Goal: Task Accomplishment & Management: Complete application form

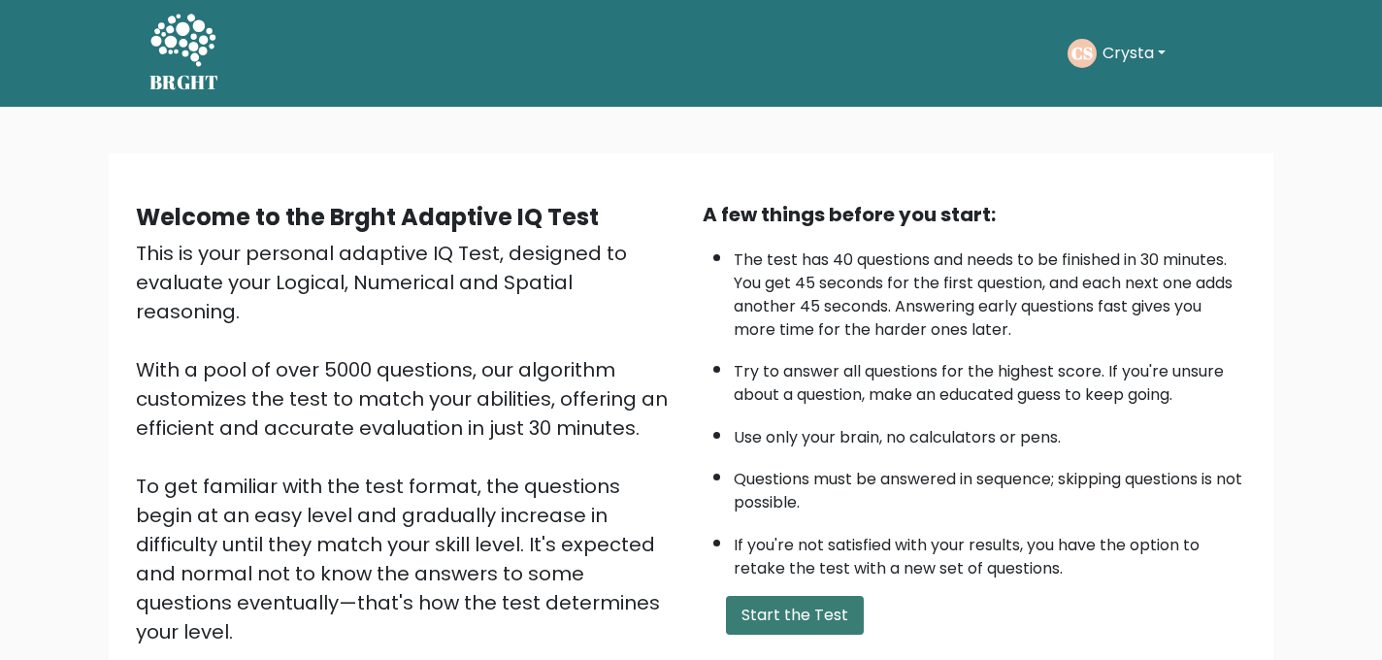
click at [787, 619] on button "Start the Test" at bounding box center [795, 615] width 138 height 39
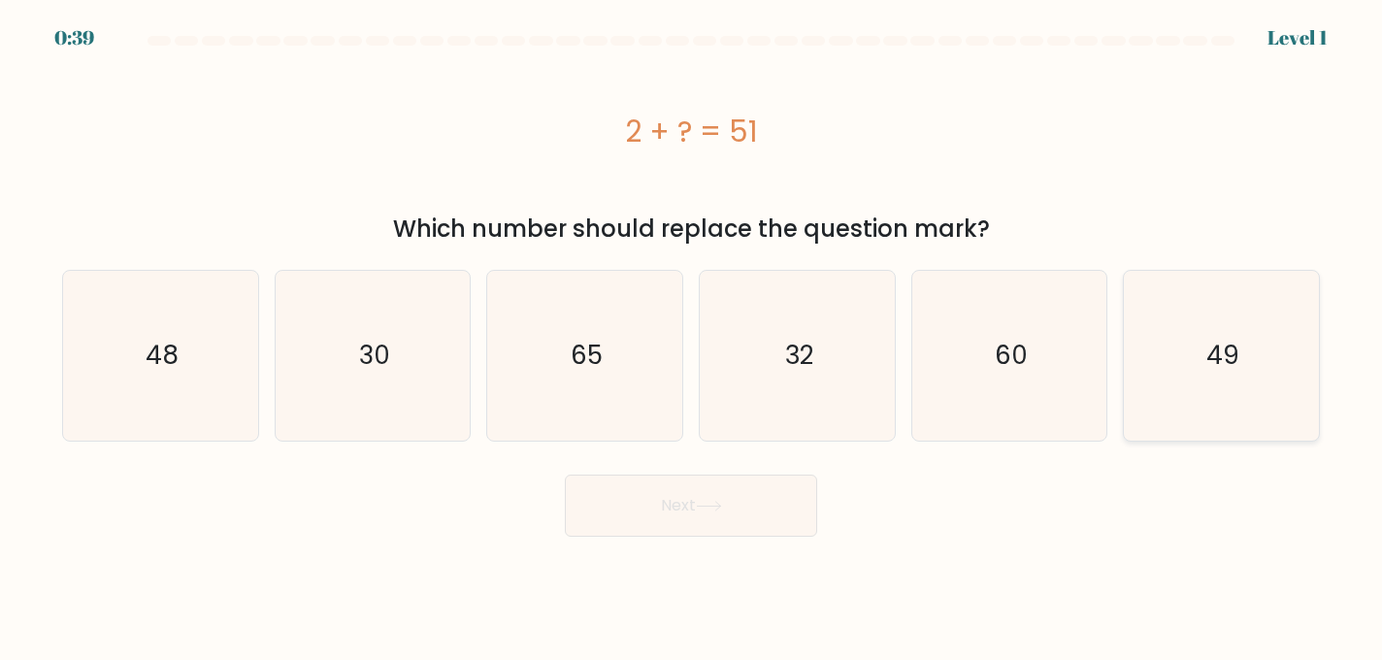
click at [1233, 321] on icon "49" at bounding box center [1222, 356] width 170 height 170
click at [692, 330] on input "f. 49" at bounding box center [691, 332] width 1 height 5
radio input "true"
click at [745, 539] on body "0:38 Level 1 a." at bounding box center [691, 330] width 1382 height 660
click at [730, 521] on button "Next" at bounding box center [691, 506] width 252 height 62
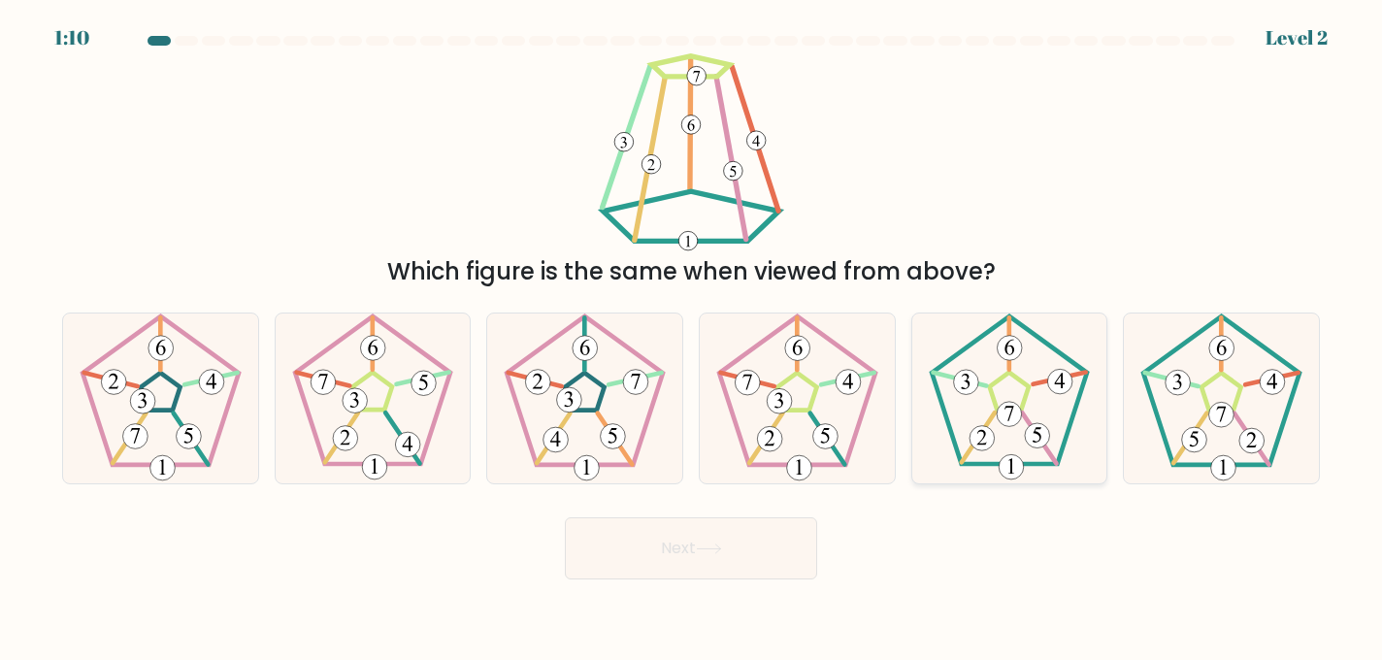
click at [1020, 412] on 180 at bounding box center [1009, 414] width 25 height 25
click at [692, 335] on input "e." at bounding box center [691, 332] width 1 height 5
radio input "true"
click at [700, 562] on button "Next" at bounding box center [691, 548] width 252 height 62
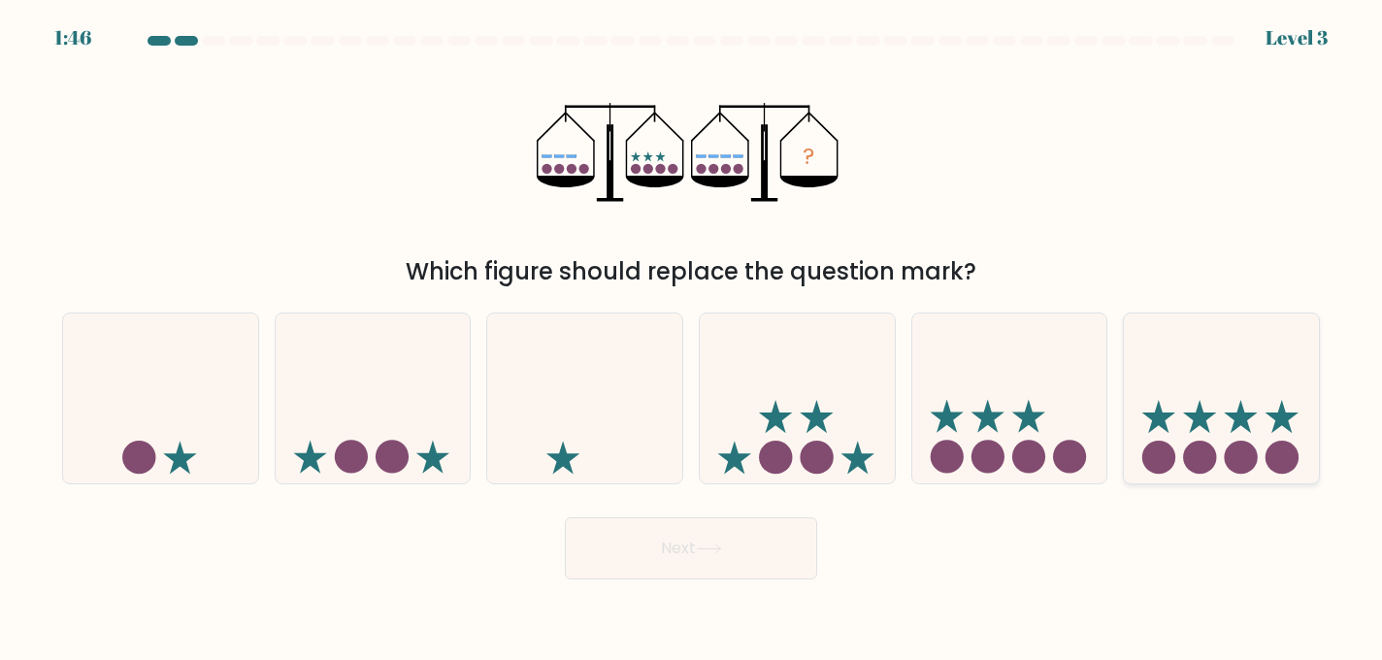
click at [1240, 409] on icon at bounding box center [1240, 416] width 33 height 33
click at [692, 335] on input "f." at bounding box center [691, 332] width 1 height 5
radio input "true"
click at [761, 543] on button "Next" at bounding box center [691, 548] width 252 height 62
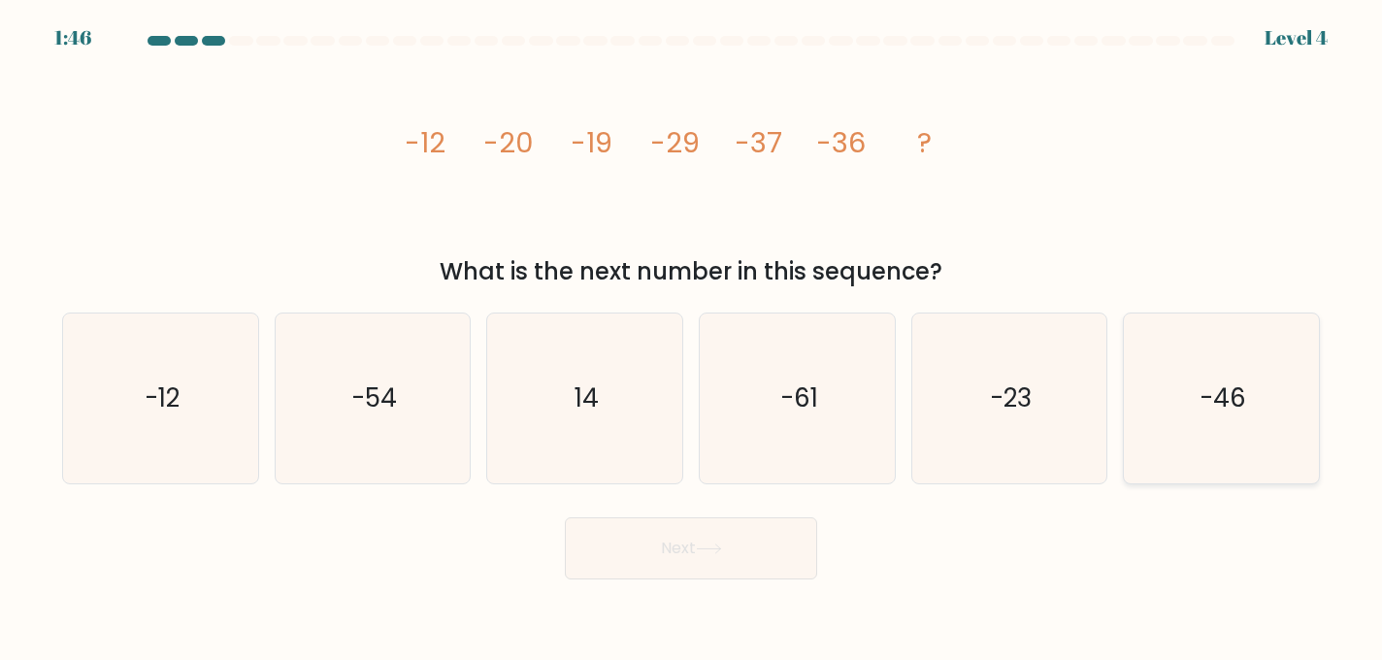
click at [1227, 442] on icon "-46" at bounding box center [1222, 399] width 170 height 170
click at [692, 335] on input "f. -46" at bounding box center [691, 332] width 1 height 5
radio input "true"
click at [360, 427] on icon "-54" at bounding box center [373, 399] width 170 height 170
click at [691, 335] on input "b. -54" at bounding box center [691, 332] width 1 height 5
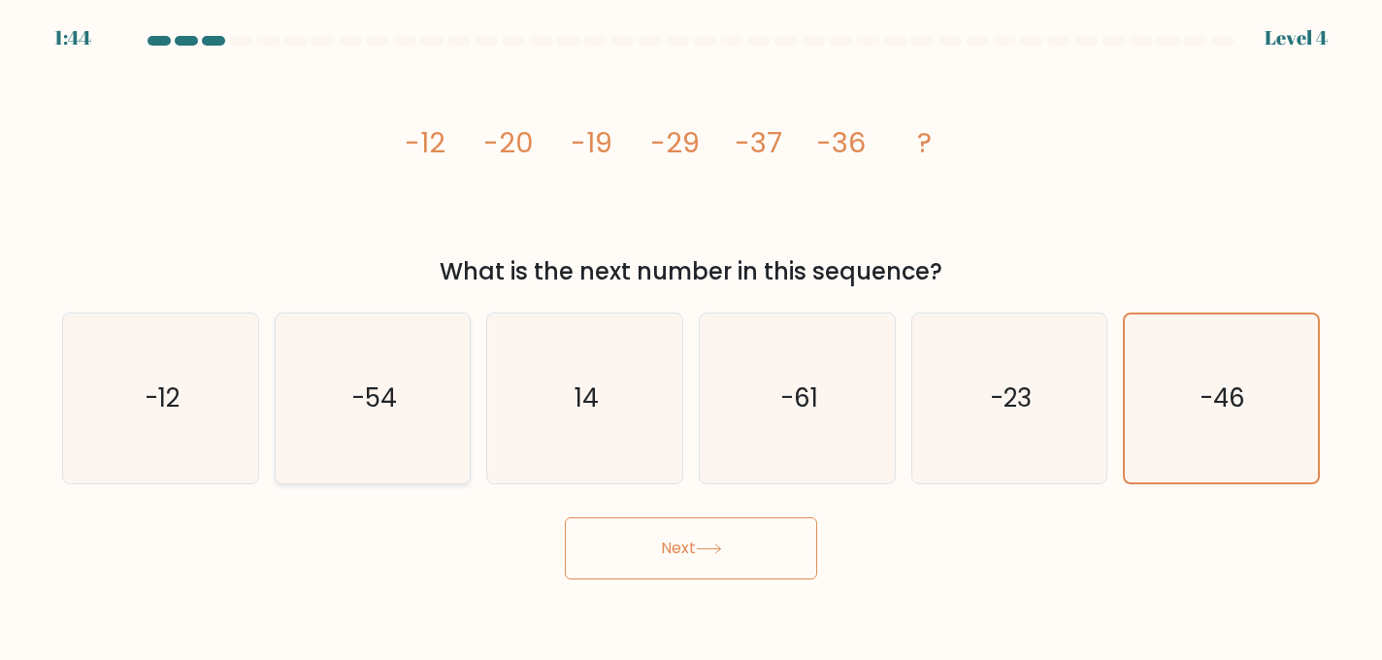
radio input "true"
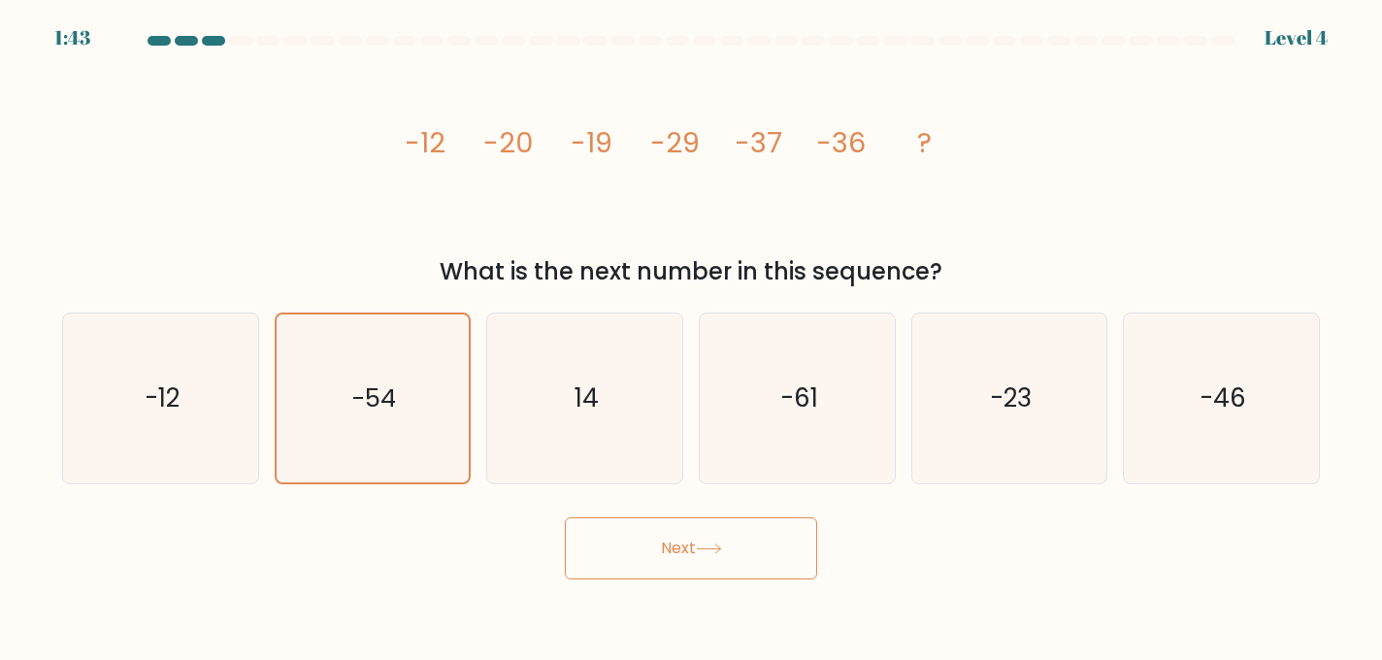
click at [707, 546] on icon at bounding box center [709, 549] width 26 height 11
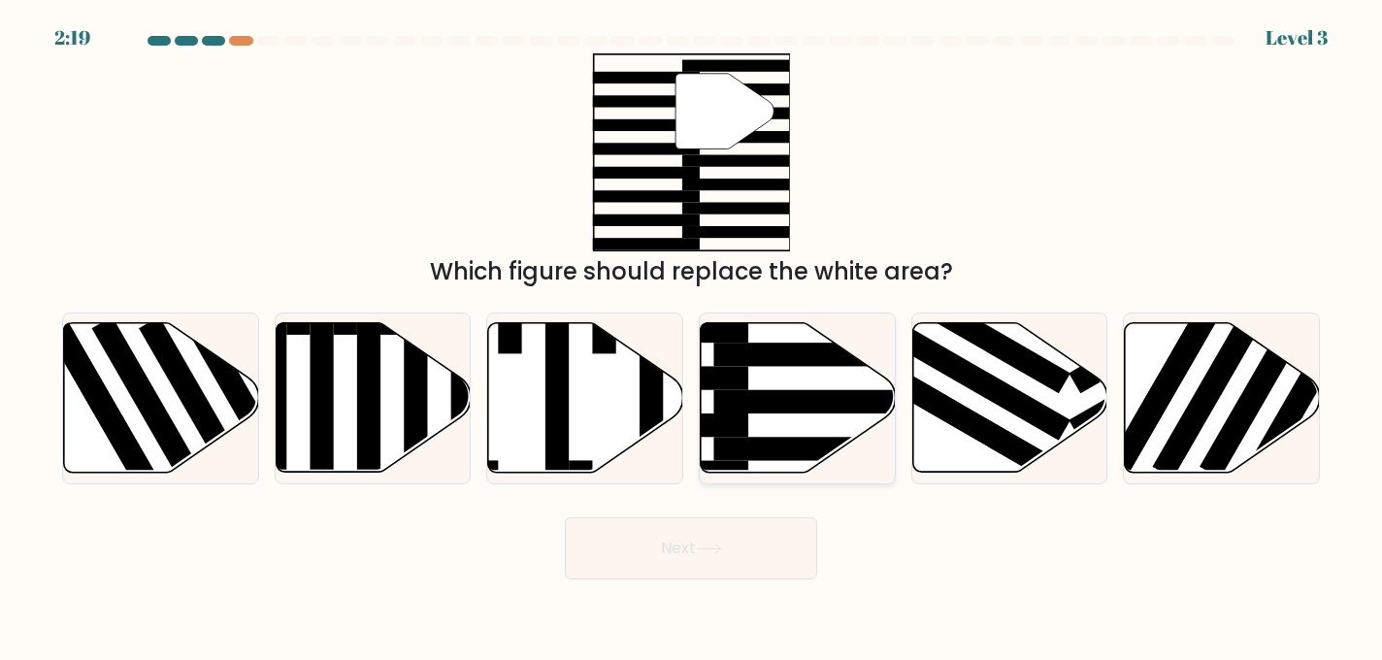
click at [742, 422] on rect at bounding box center [643, 425] width 212 height 23
click at [692, 335] on input "d." at bounding box center [691, 332] width 1 height 5
radio input "true"
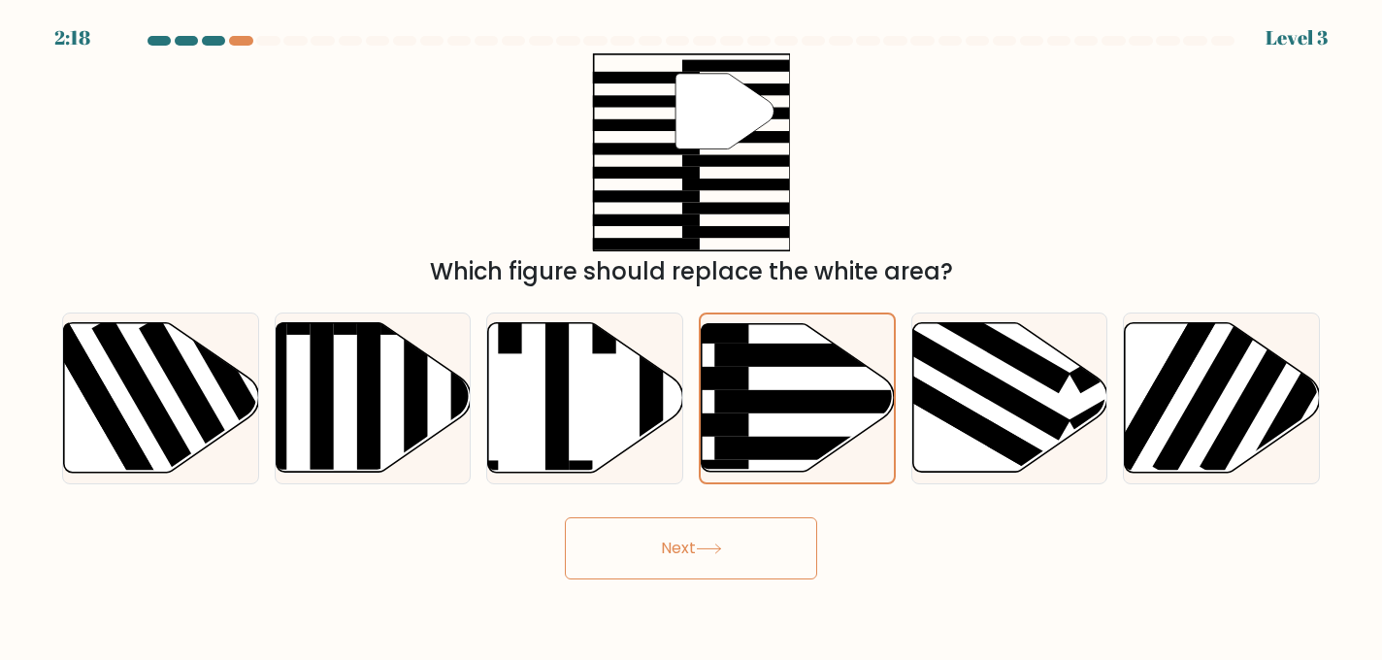
click at [716, 553] on icon at bounding box center [709, 549] width 26 height 11
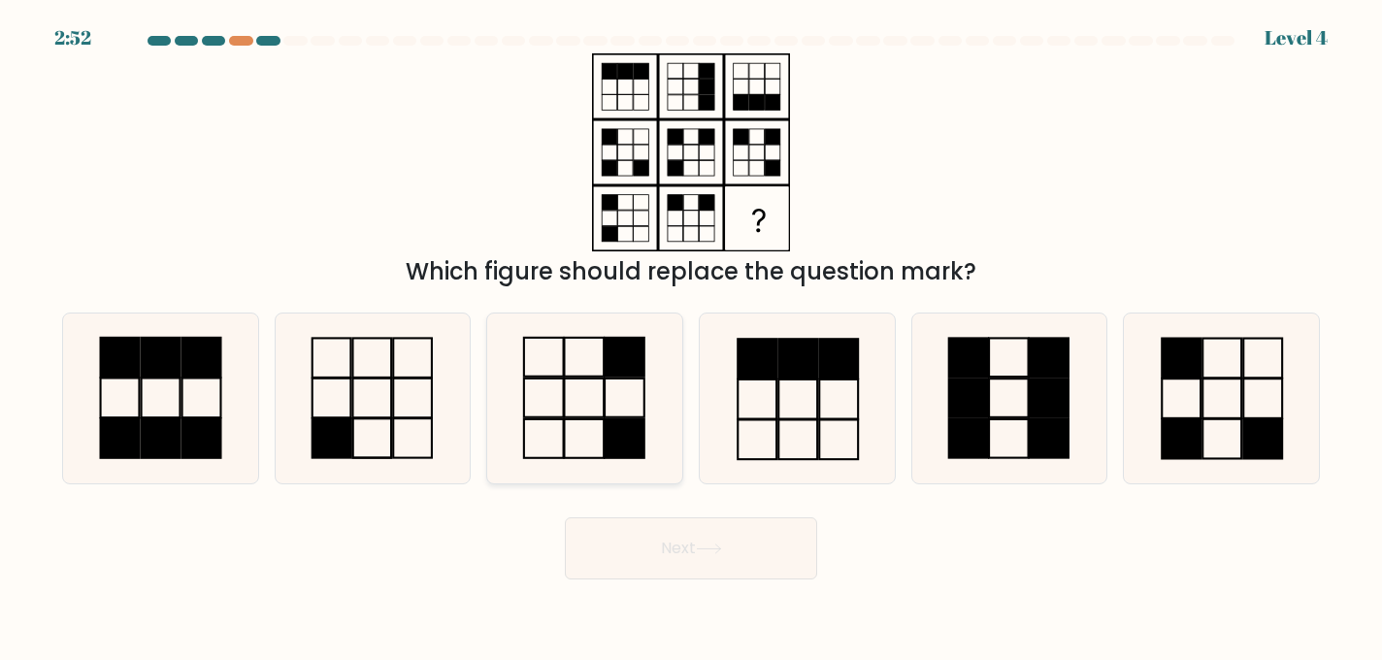
click at [587, 444] on icon at bounding box center [585, 399] width 170 height 170
click at [691, 335] on input "c." at bounding box center [691, 332] width 1 height 5
radio input "true"
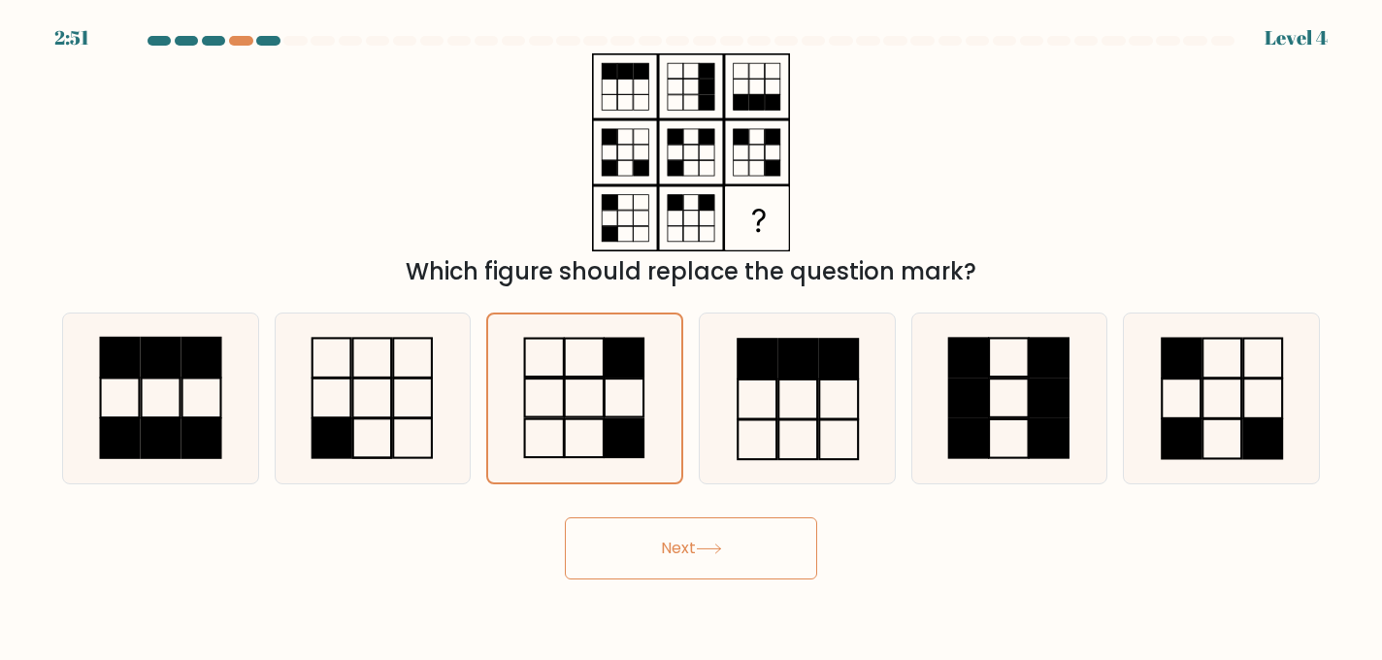
click at [677, 542] on button "Next" at bounding box center [691, 548] width 252 height 62
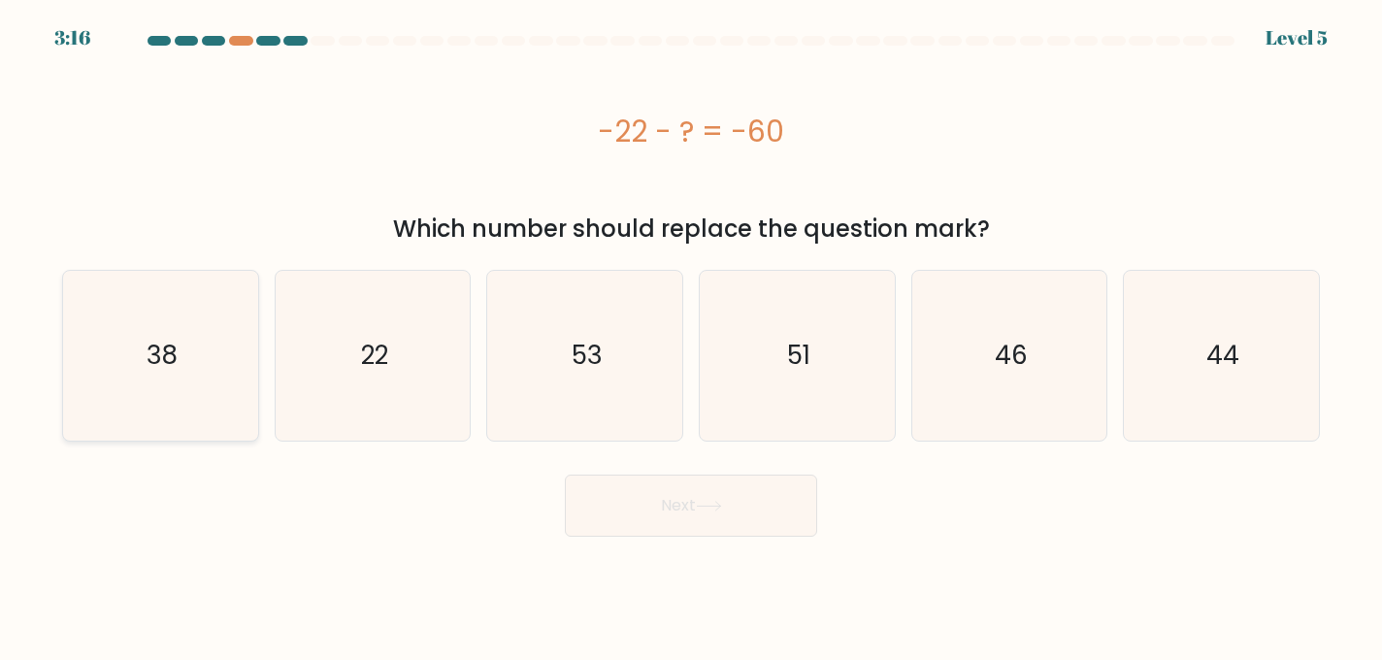
click at [238, 366] on icon "38" at bounding box center [161, 356] width 170 height 170
click at [691, 335] on input "a. 38" at bounding box center [691, 332] width 1 height 5
radio input "true"
click at [238, 367] on icon "38" at bounding box center [161, 356] width 168 height 168
click at [691, 335] on input "a. 38" at bounding box center [691, 332] width 1 height 5
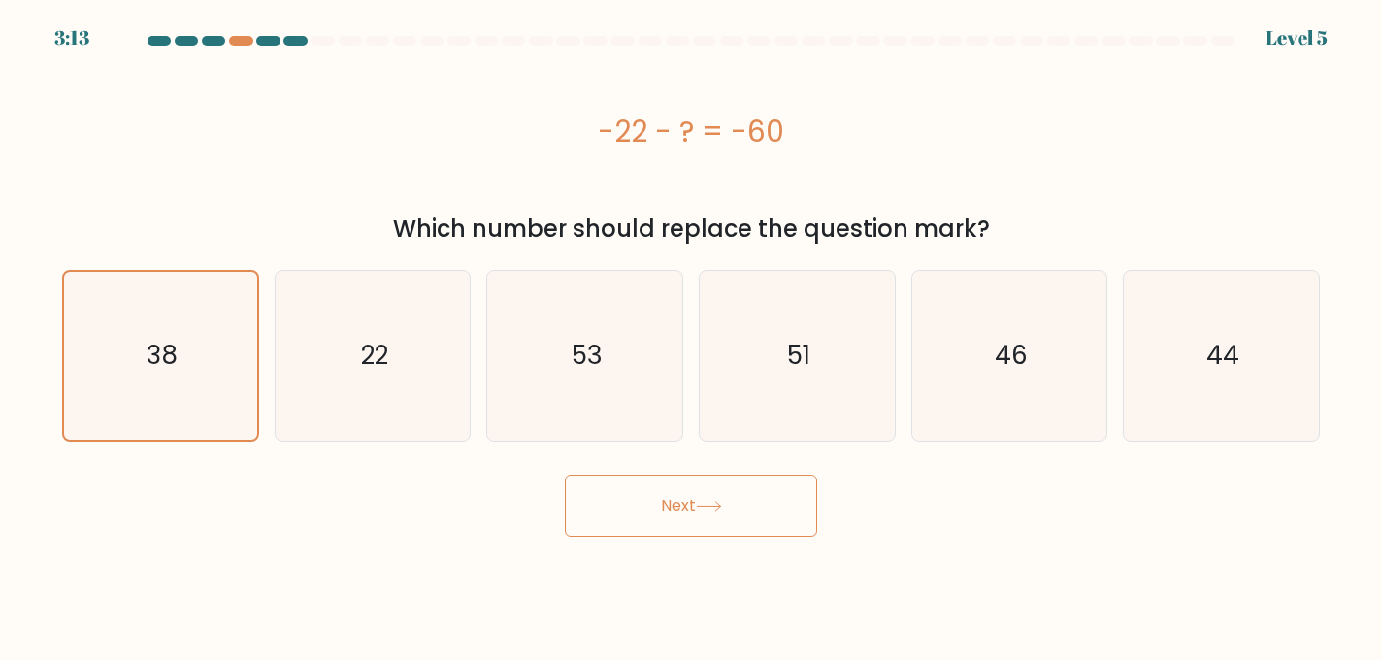
click at [713, 507] on icon at bounding box center [708, 506] width 23 height 9
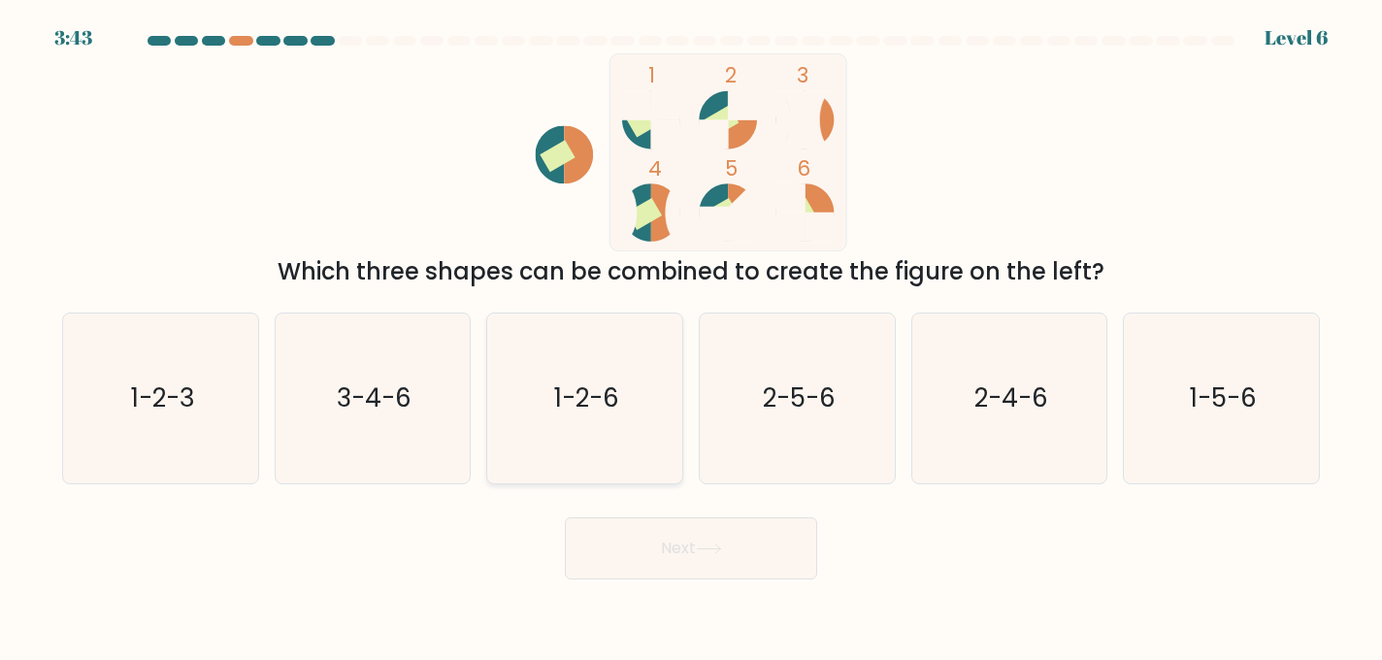
click at [595, 399] on text "1-2-6" at bounding box center [586, 398] width 65 height 35
click at [691, 335] on input "c. 1-2-6" at bounding box center [691, 332] width 1 height 5
radio input "true"
click at [665, 539] on button "Next" at bounding box center [691, 548] width 252 height 62
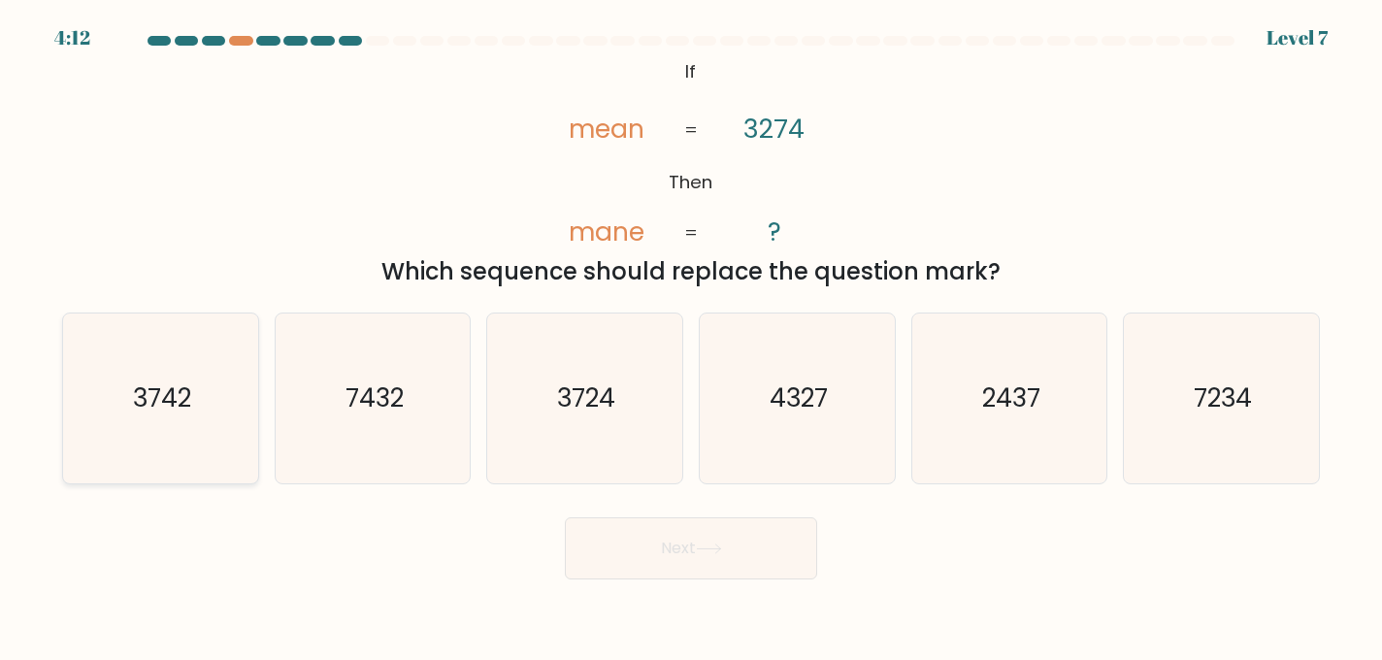
click at [167, 416] on icon "3742" at bounding box center [161, 399] width 170 height 170
click at [691, 335] on input "a. 3742" at bounding box center [691, 332] width 1 height 5
radio input "true"
click at [707, 546] on icon at bounding box center [709, 549] width 26 height 11
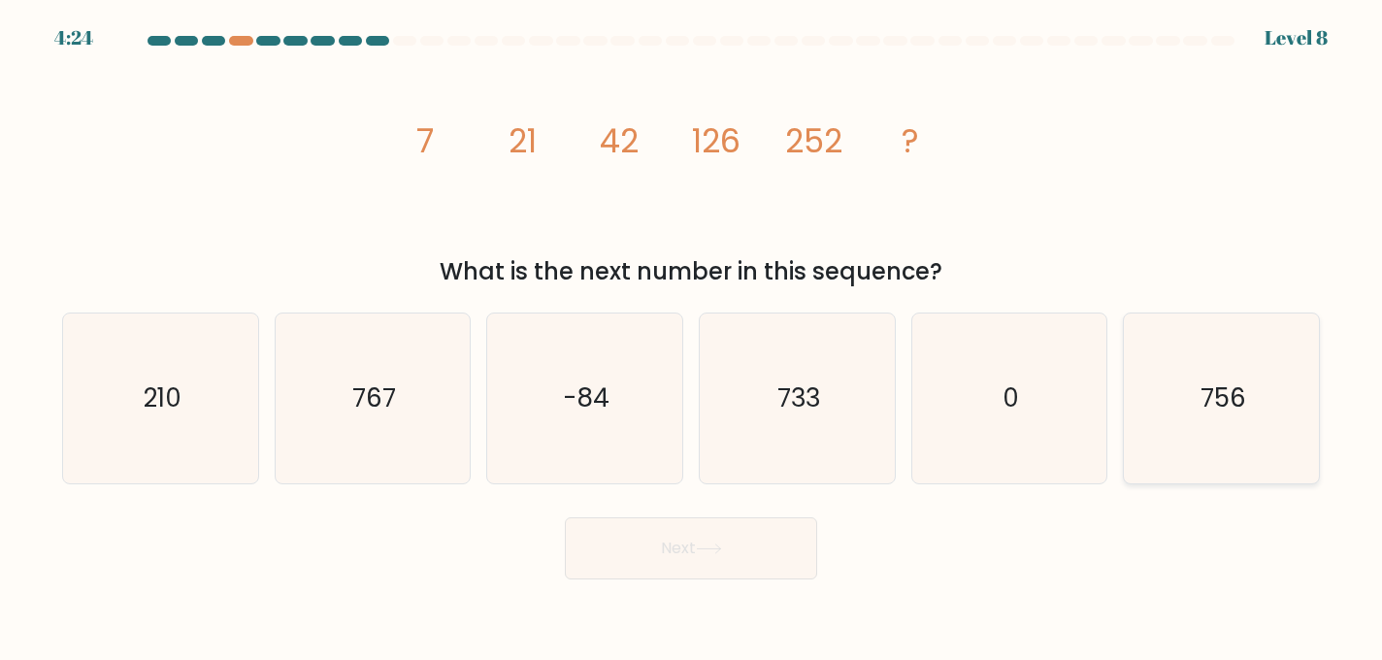
click at [1221, 418] on icon "756" at bounding box center [1222, 399] width 170 height 170
click at [692, 335] on input "f. 756" at bounding box center [691, 332] width 1 height 5
radio input "true"
click at [740, 562] on button "Next" at bounding box center [691, 548] width 252 height 62
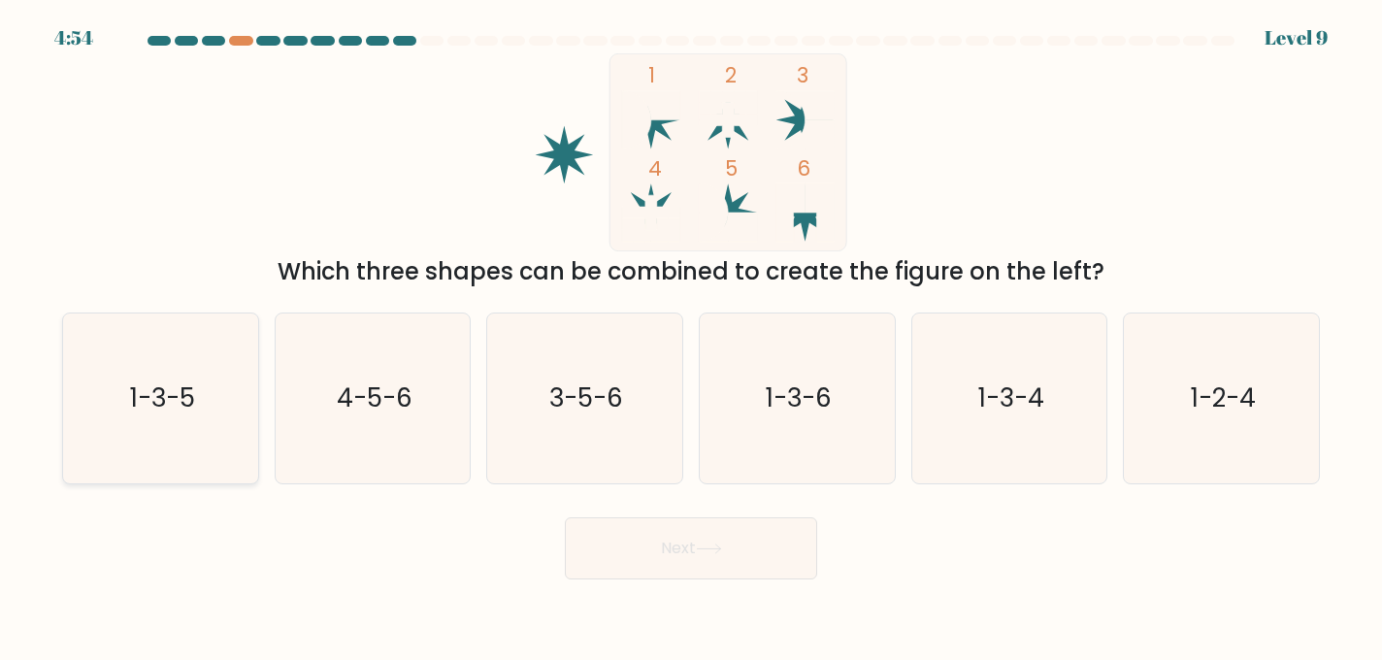
click at [195, 411] on text "1-3-5" at bounding box center [162, 398] width 65 height 35
click at [691, 335] on input "a. 1-3-5" at bounding box center [691, 332] width 1 height 5
radio input "true"
click at [761, 544] on button "Next" at bounding box center [691, 548] width 252 height 62
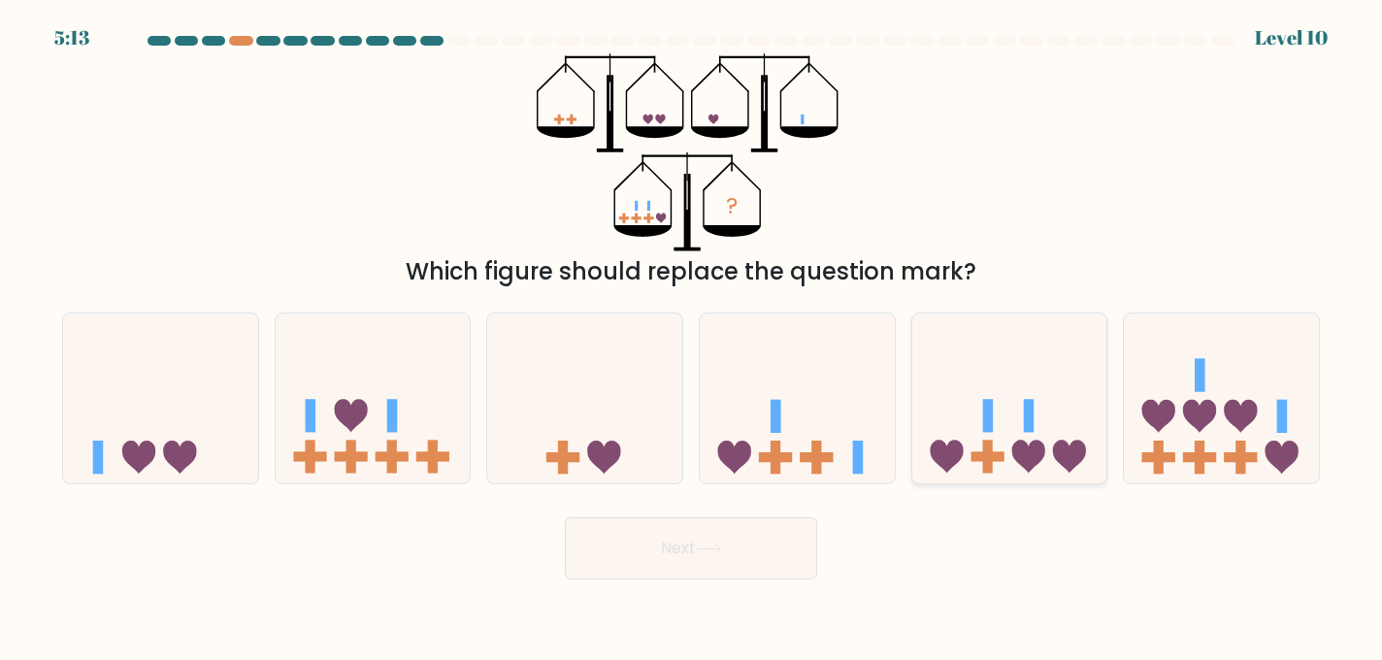
click at [997, 422] on icon at bounding box center [1010, 397] width 195 height 161
click at [692, 335] on input "e." at bounding box center [691, 332] width 1 height 5
radio input "true"
click at [636, 564] on button "Next" at bounding box center [691, 548] width 252 height 62
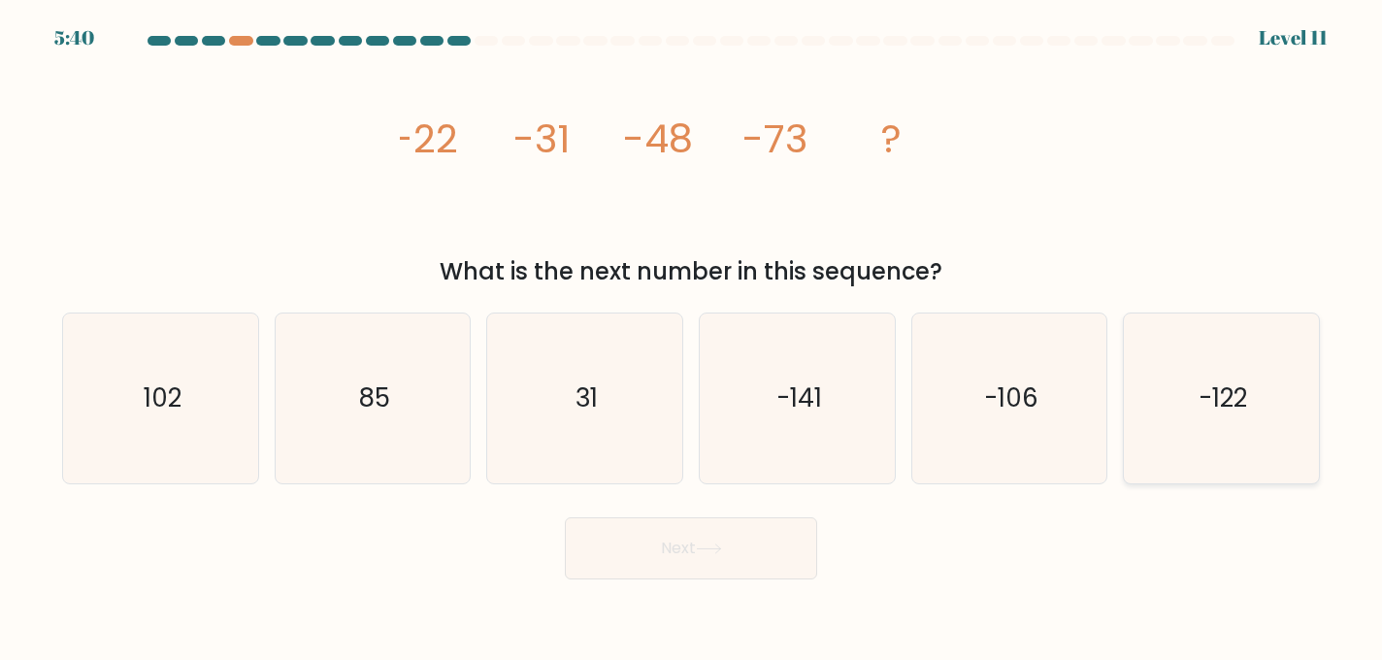
click at [1249, 454] on icon "-122" at bounding box center [1222, 399] width 170 height 170
click at [692, 335] on input "f. -122" at bounding box center [691, 332] width 1 height 5
radio input "true"
click at [717, 544] on icon at bounding box center [709, 549] width 26 height 11
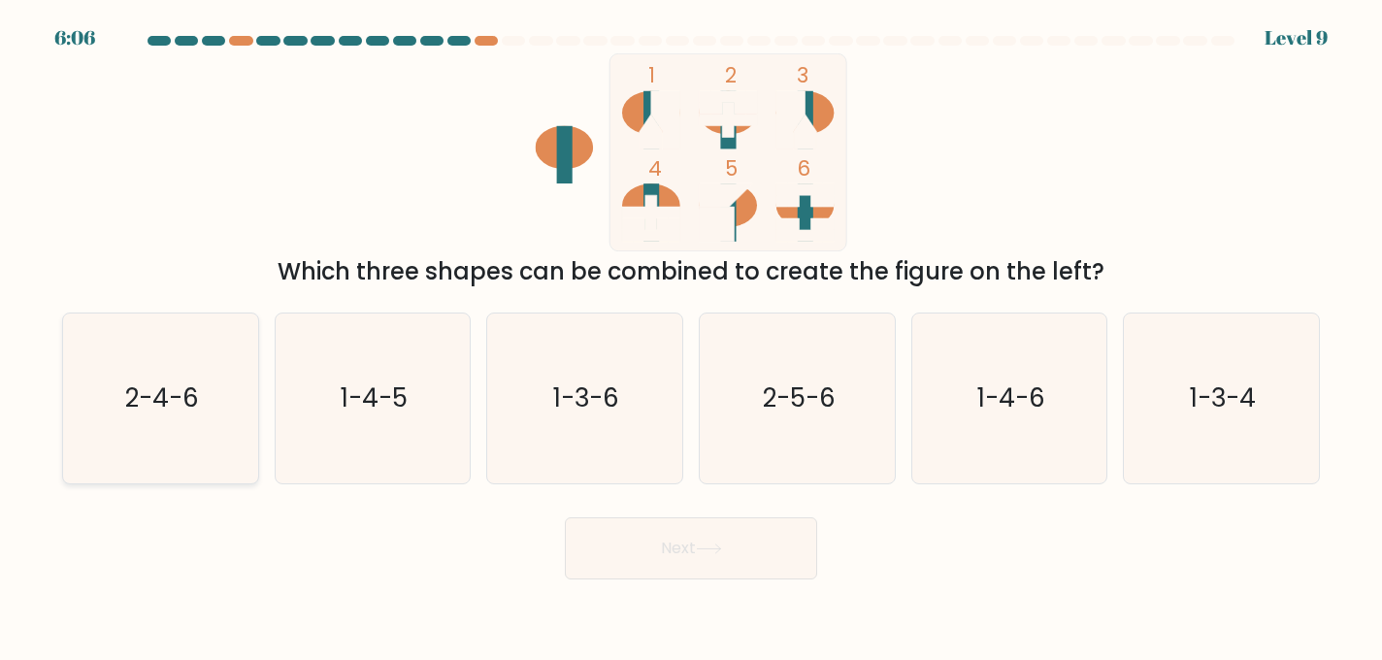
click at [220, 397] on icon "2-4-6" at bounding box center [161, 399] width 170 height 170
click at [691, 335] on input "a. 2-4-6" at bounding box center [691, 332] width 1 height 5
radio input "true"
click at [674, 545] on button "Next" at bounding box center [691, 548] width 252 height 62
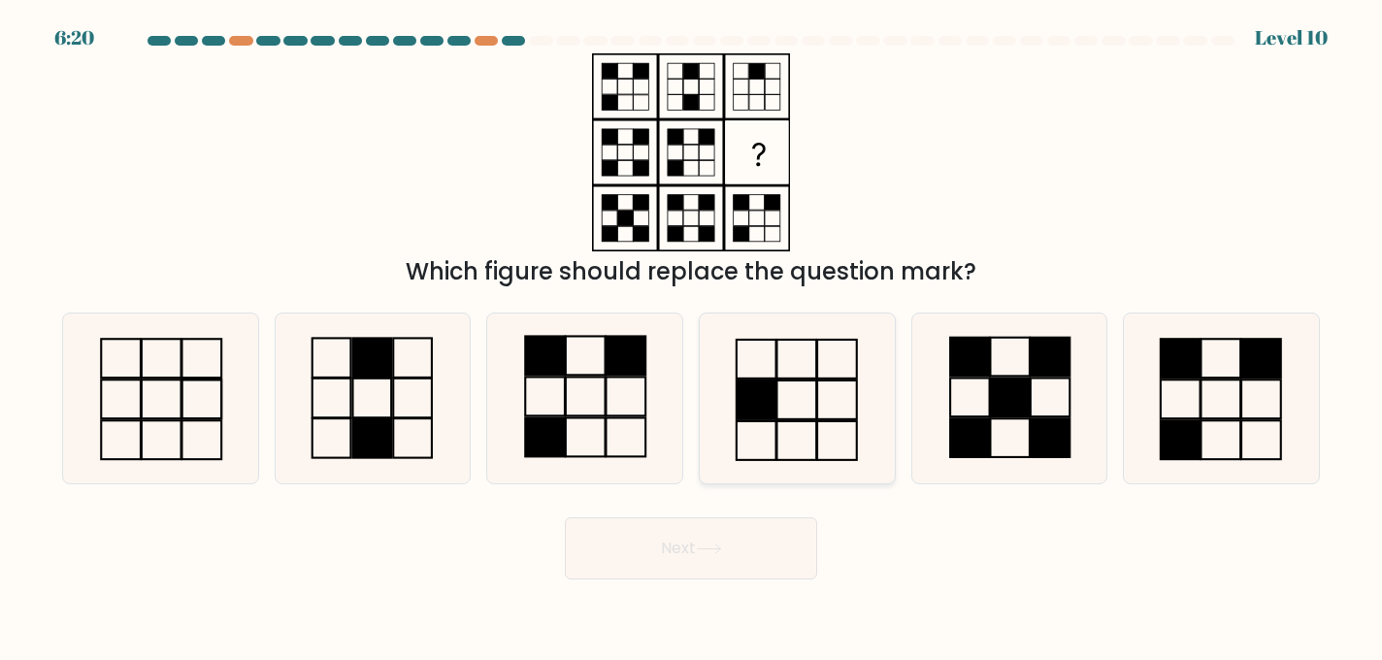
click at [805, 393] on icon at bounding box center [798, 399] width 170 height 170
click at [692, 335] on input "d." at bounding box center [691, 332] width 1 height 5
radio input "true"
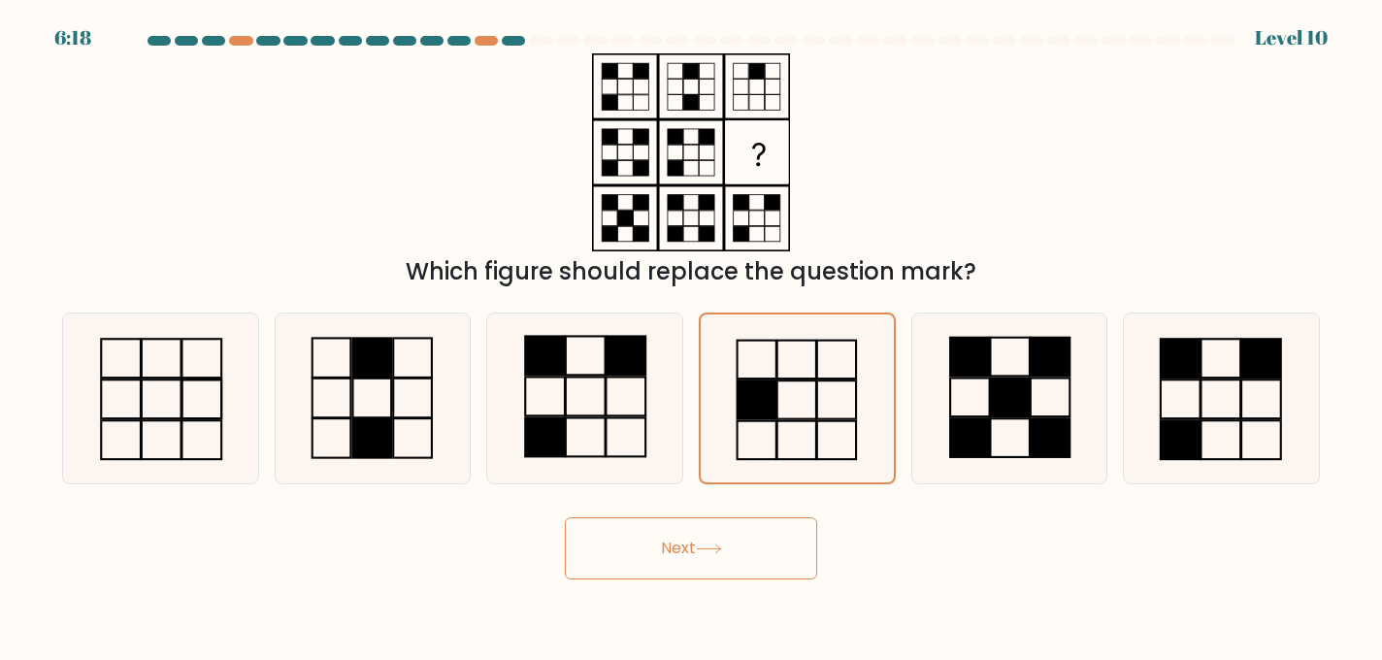
click at [714, 554] on button "Next" at bounding box center [691, 548] width 252 height 62
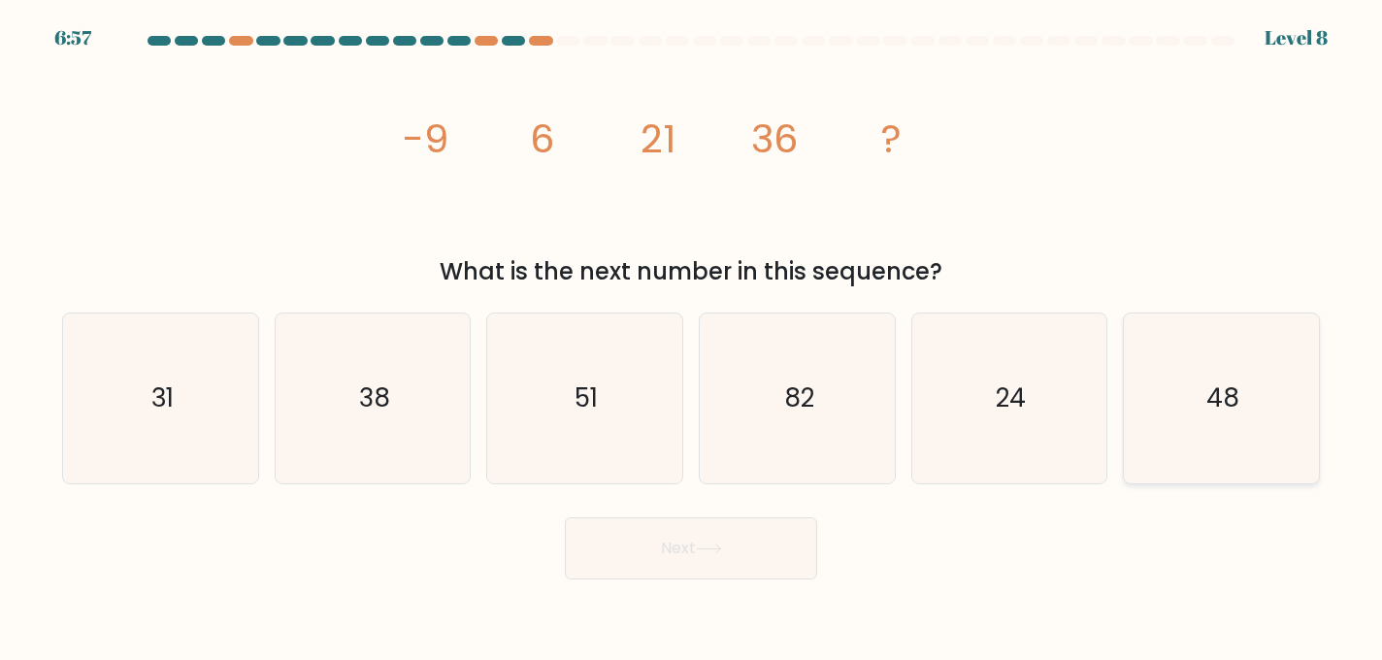
click at [1182, 428] on icon "48" at bounding box center [1222, 399] width 170 height 170
click at [692, 335] on input "f. 48" at bounding box center [691, 332] width 1 height 5
radio input "true"
click at [677, 546] on button "Next" at bounding box center [691, 548] width 252 height 62
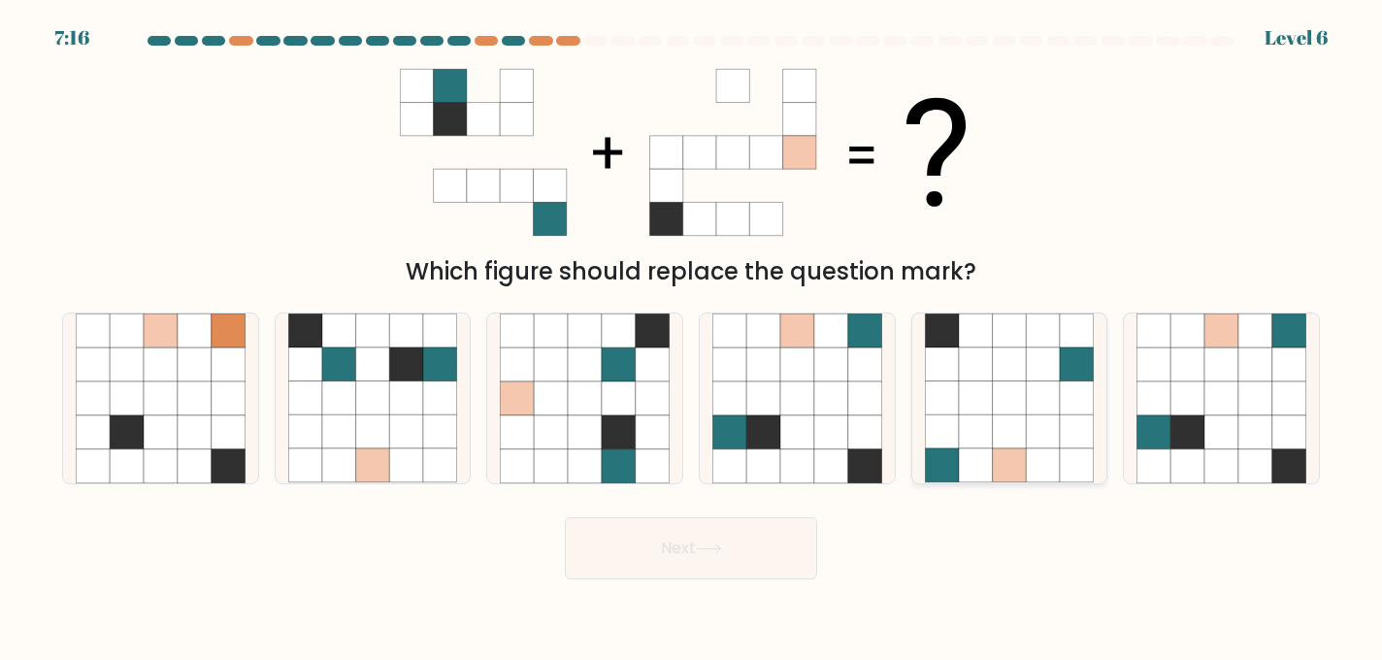
click at [1014, 426] on icon at bounding box center [1010, 433] width 34 height 34
click at [692, 335] on input "e." at bounding box center [691, 332] width 1 height 5
radio input "true"
click at [773, 552] on button "Next" at bounding box center [691, 548] width 252 height 62
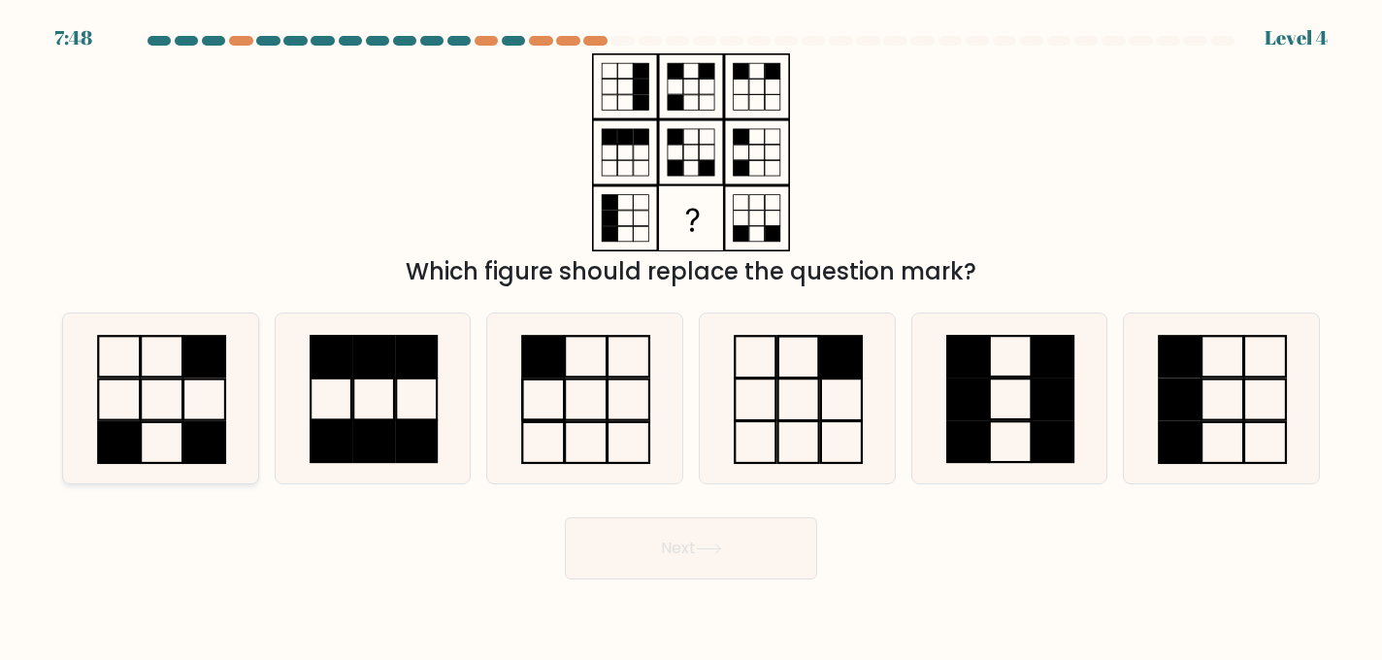
click at [156, 460] on icon at bounding box center [161, 399] width 170 height 170
click at [691, 335] on input "a." at bounding box center [691, 332] width 1 height 5
radio input "true"
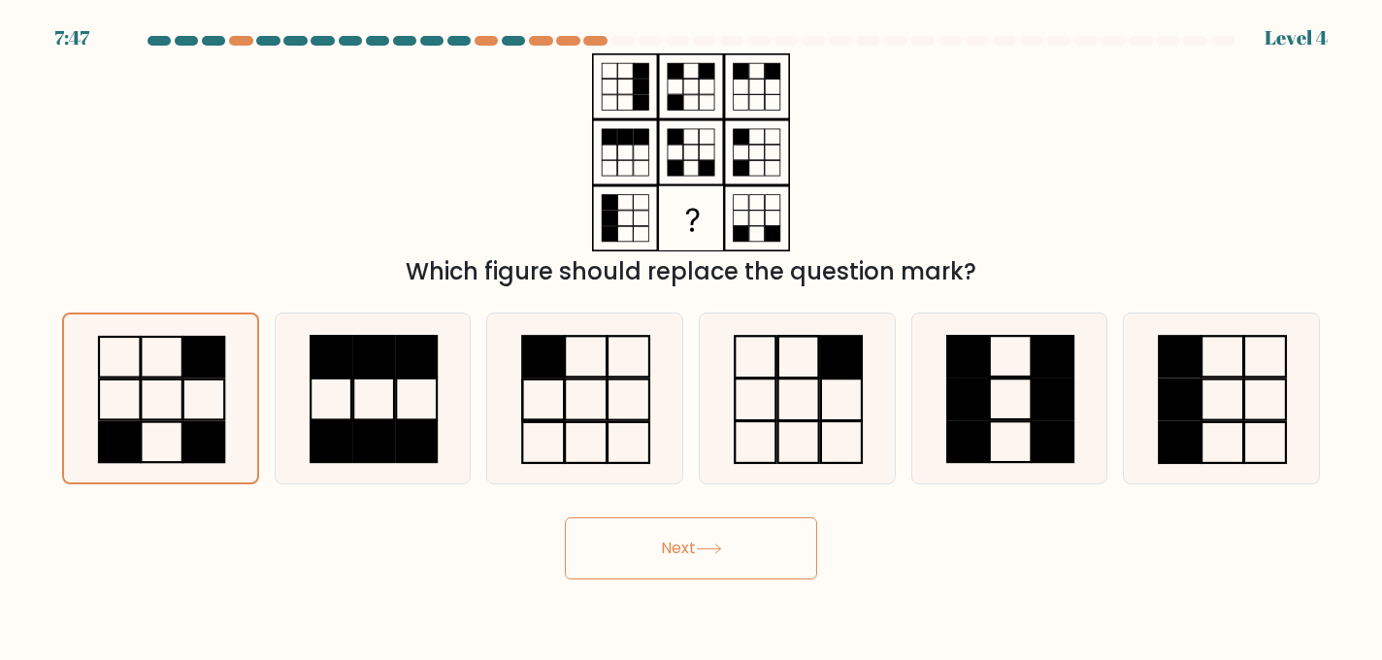
click at [635, 563] on button "Next" at bounding box center [691, 548] width 252 height 62
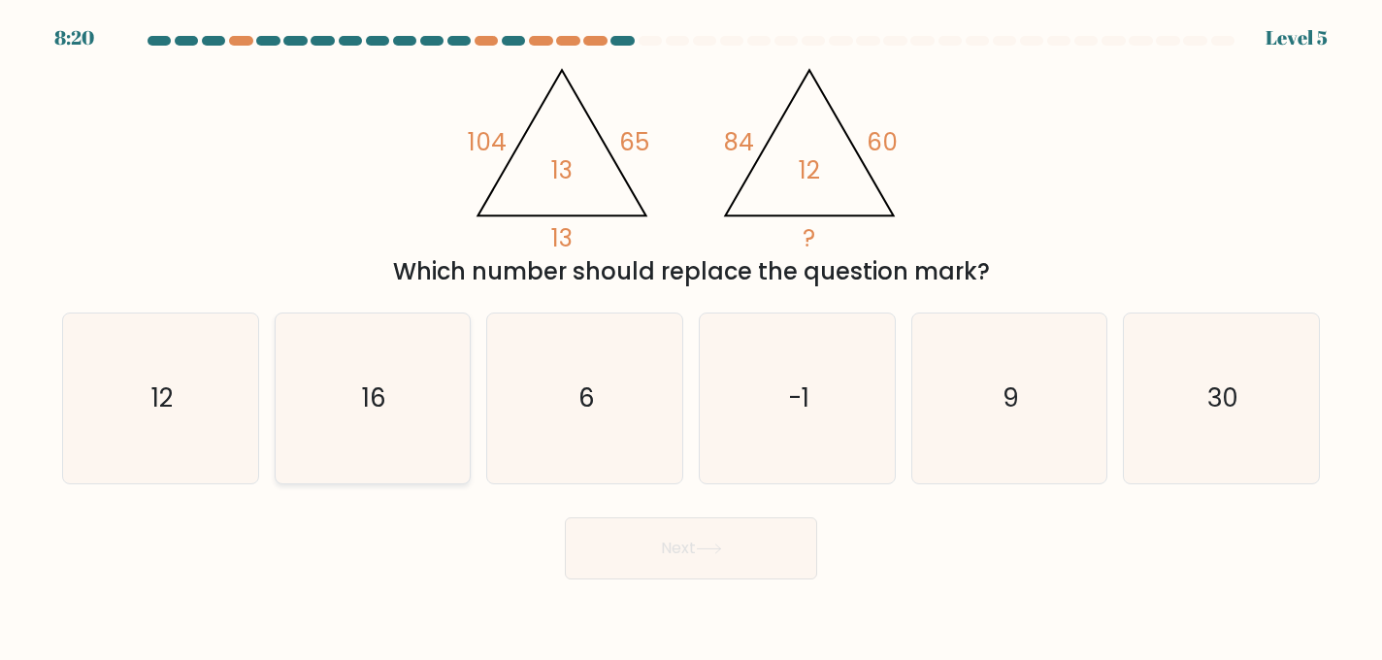
click at [350, 462] on icon "16" at bounding box center [373, 399] width 170 height 170
click at [691, 335] on input "b. 16" at bounding box center [691, 332] width 1 height 5
radio input "true"
click at [655, 567] on button "Next" at bounding box center [691, 548] width 252 height 62
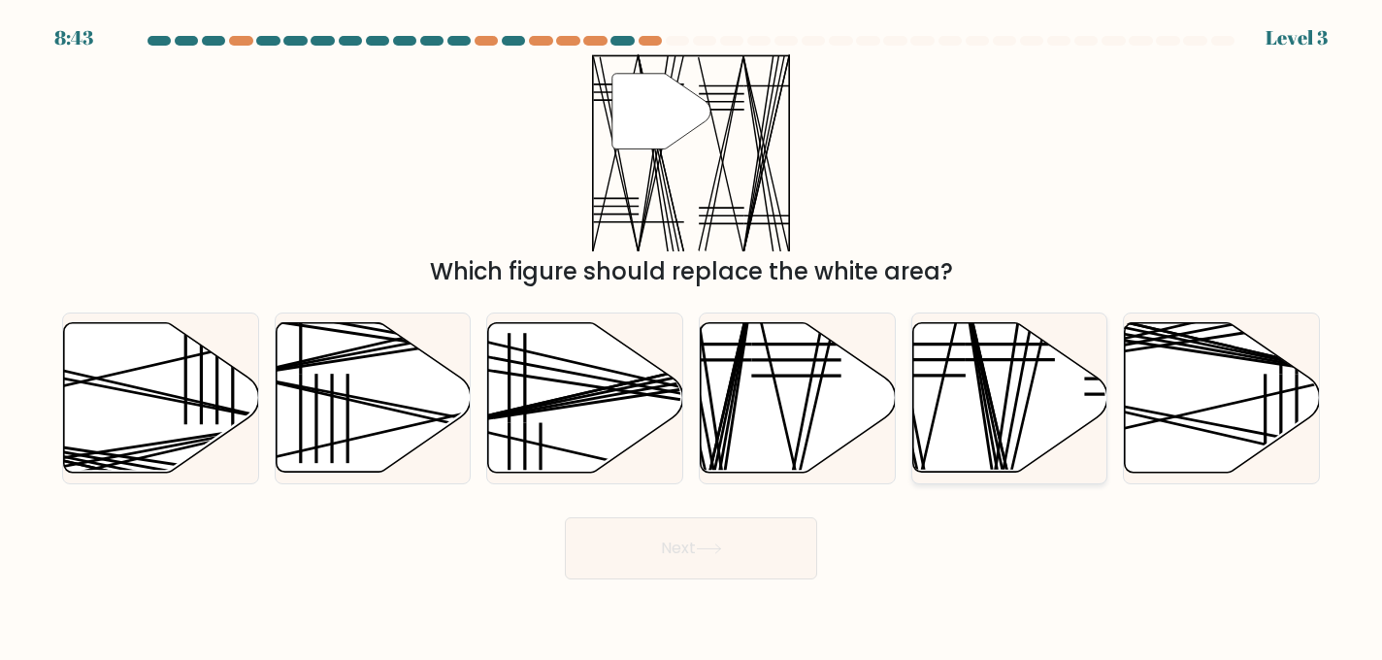
click at [987, 393] on line at bounding box center [1005, 481] width 81 height 389
click at [692, 335] on input "e." at bounding box center [691, 332] width 1 height 5
radio input "true"
click at [685, 556] on button "Next" at bounding box center [691, 548] width 252 height 62
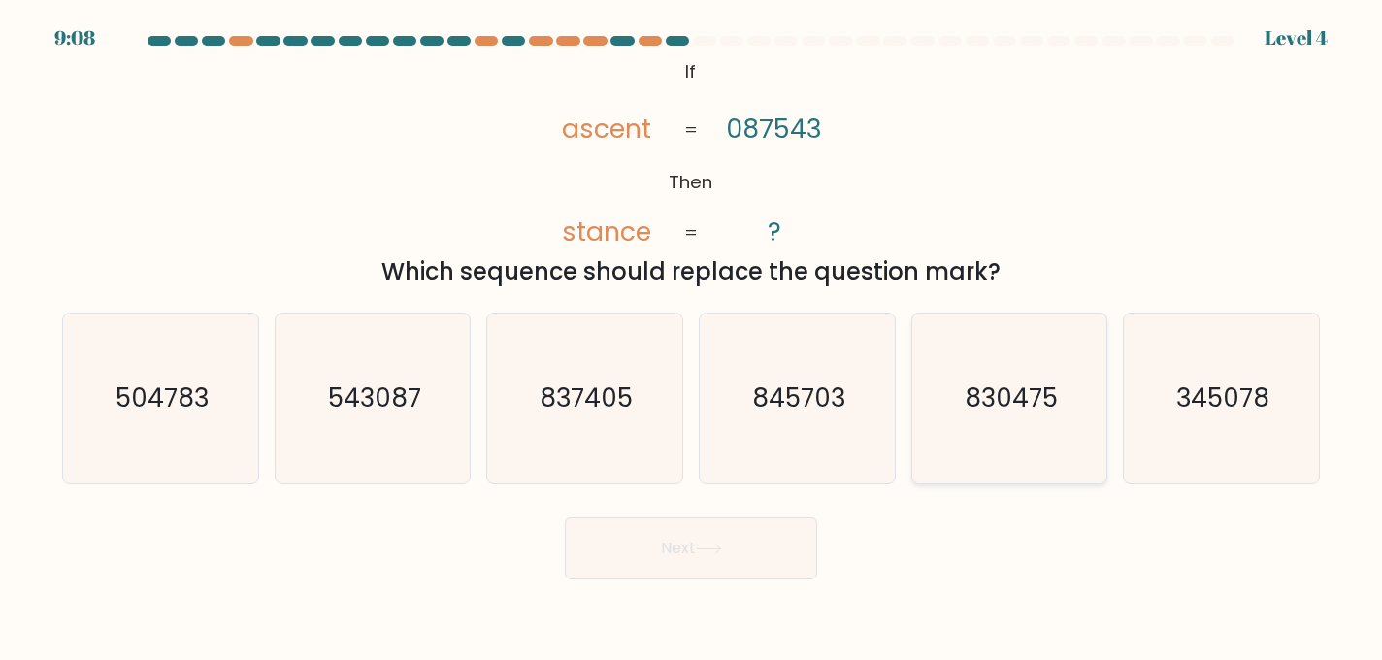
click at [995, 445] on icon "830475" at bounding box center [1010, 399] width 170 height 170
click at [692, 335] on input "e. 830475" at bounding box center [691, 332] width 1 height 5
radio input "true"
click at [711, 541] on button "Next" at bounding box center [691, 548] width 252 height 62
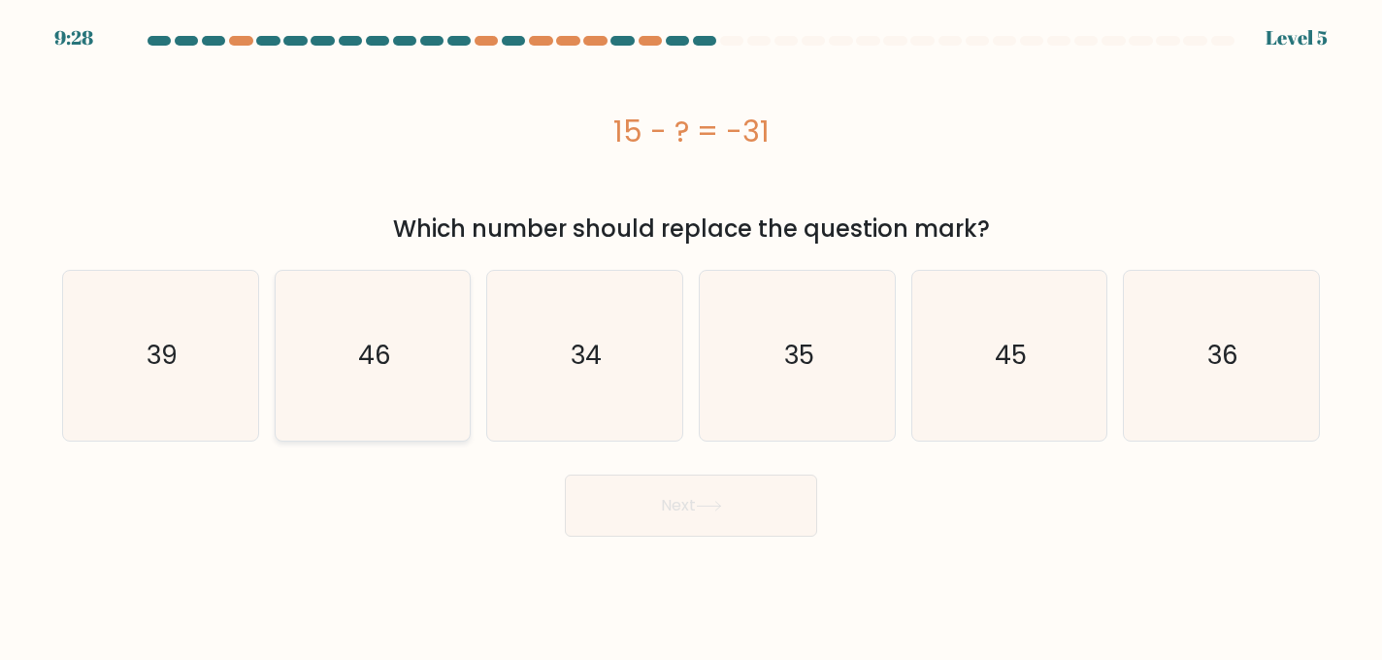
click at [461, 383] on div "46" at bounding box center [373, 356] width 197 height 172
click at [691, 335] on input "b. 46" at bounding box center [691, 332] width 1 height 5
radio input "true"
click at [736, 529] on button "Next" at bounding box center [691, 506] width 252 height 62
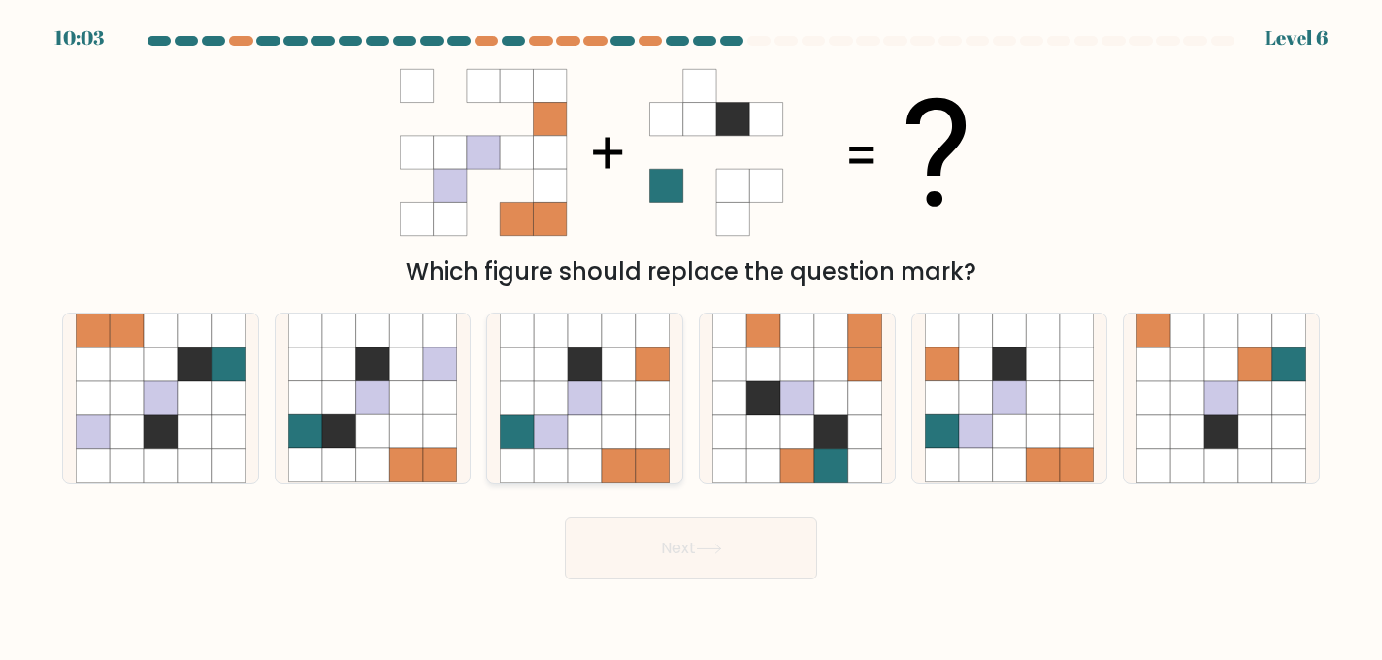
click at [627, 457] on icon at bounding box center [619, 467] width 34 height 34
click at [691, 335] on input "c." at bounding box center [691, 332] width 1 height 5
radio input "true"
click at [716, 576] on button "Next" at bounding box center [691, 548] width 252 height 62
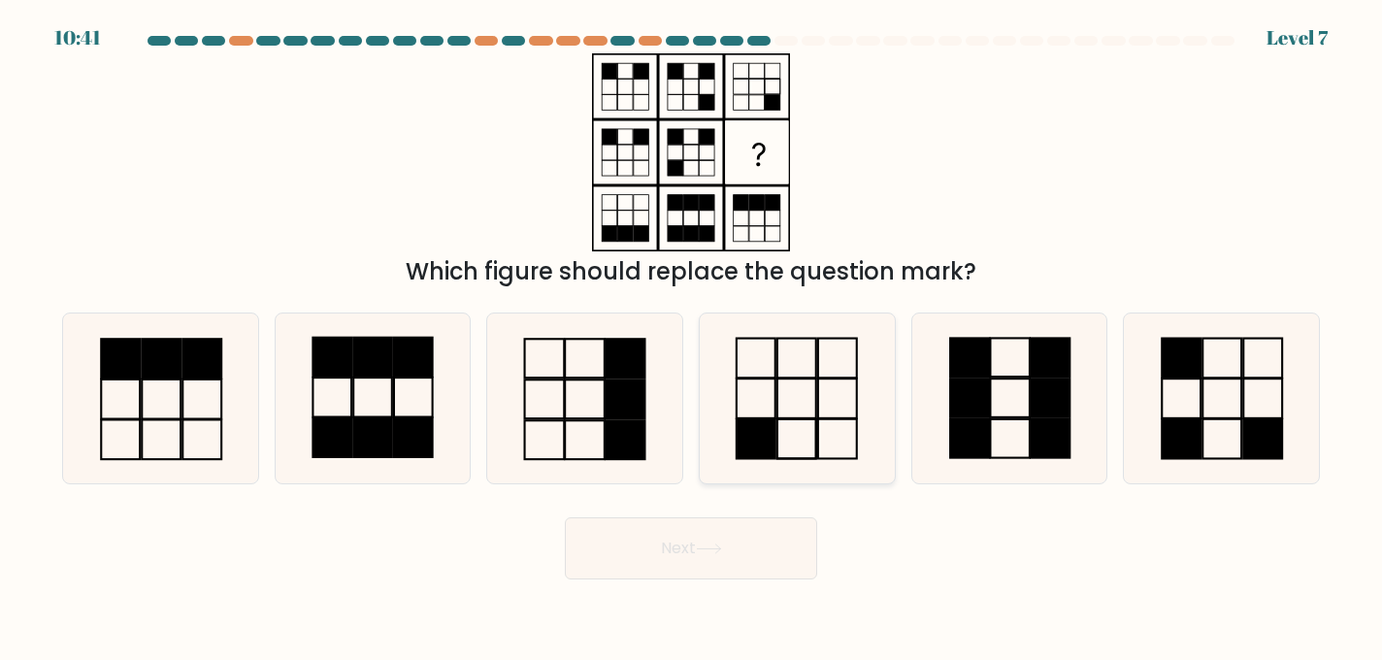
click at [759, 367] on icon at bounding box center [798, 399] width 170 height 170
click at [692, 335] on input "d." at bounding box center [691, 332] width 1 height 5
radio input "true"
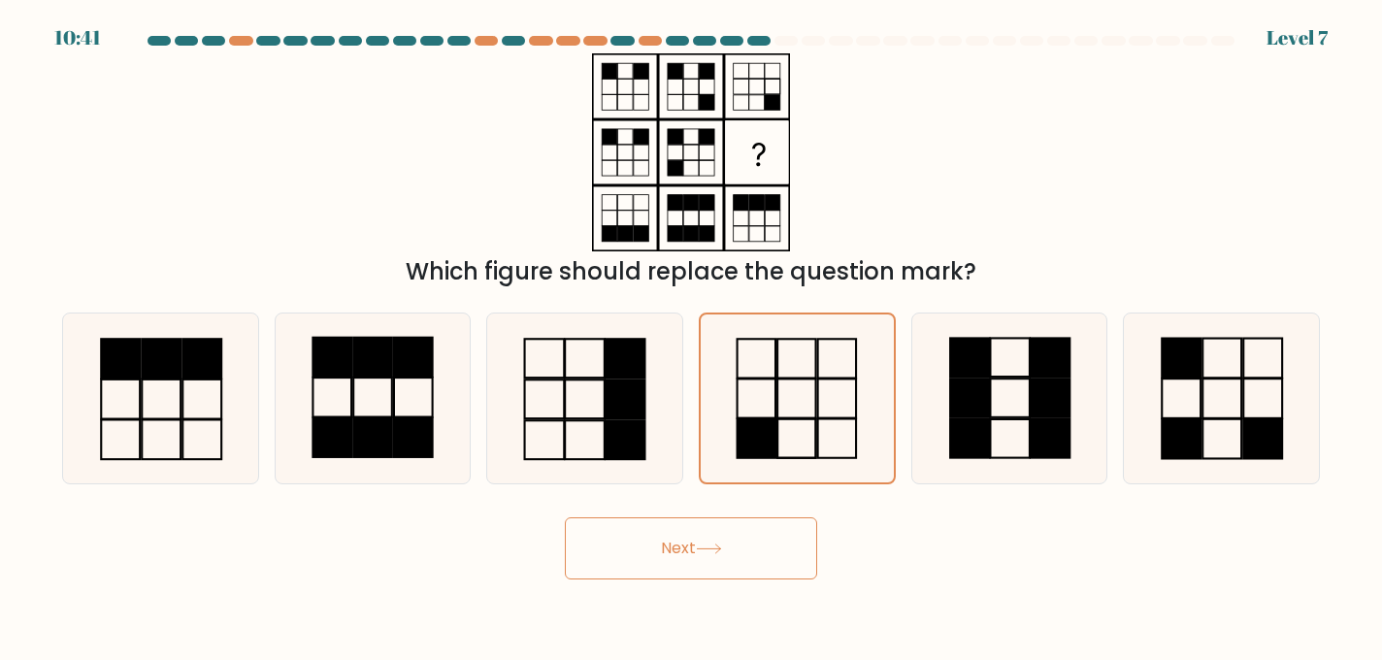
click at [743, 566] on button "Next" at bounding box center [691, 548] width 252 height 62
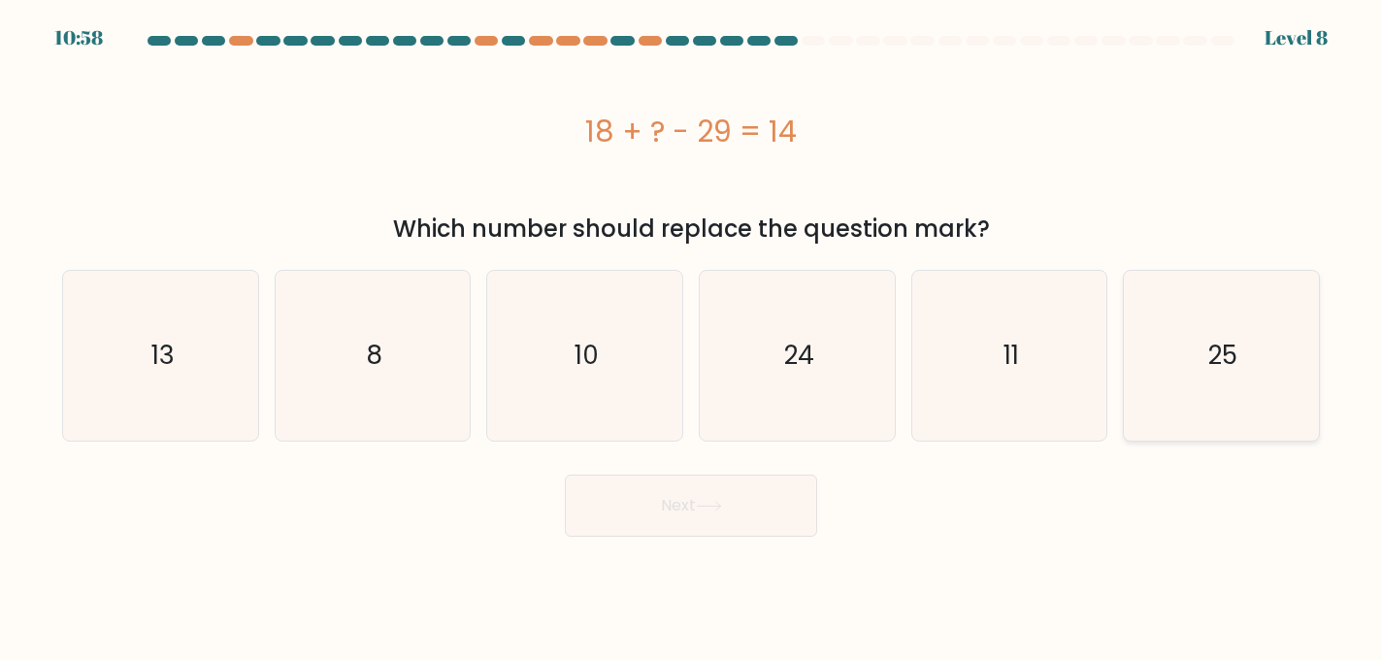
click at [1236, 352] on text "25" at bounding box center [1223, 355] width 29 height 35
click at [692, 335] on input "f. 25" at bounding box center [691, 332] width 1 height 5
radio input "true"
click at [656, 510] on button "Next" at bounding box center [691, 506] width 252 height 62
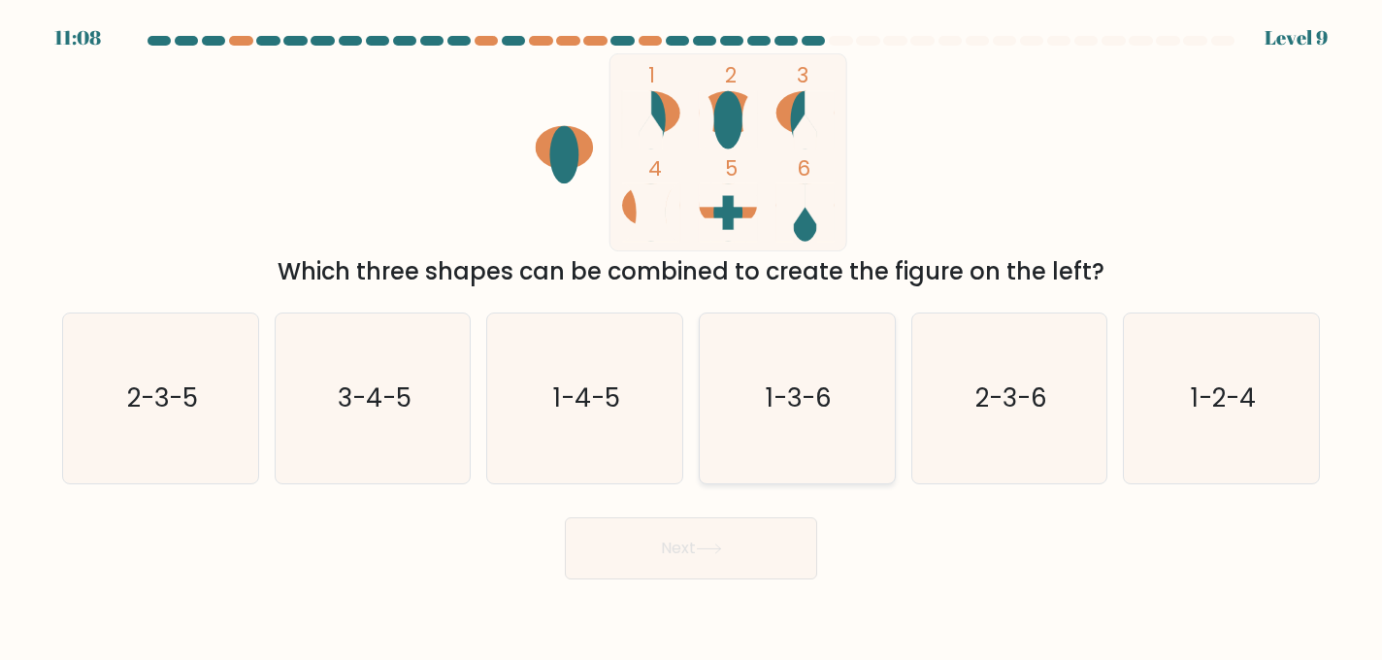
click at [807, 412] on text "1-3-6" at bounding box center [799, 398] width 66 height 35
click at [692, 335] on input "d. 1-3-6" at bounding box center [691, 332] width 1 height 5
radio input "true"
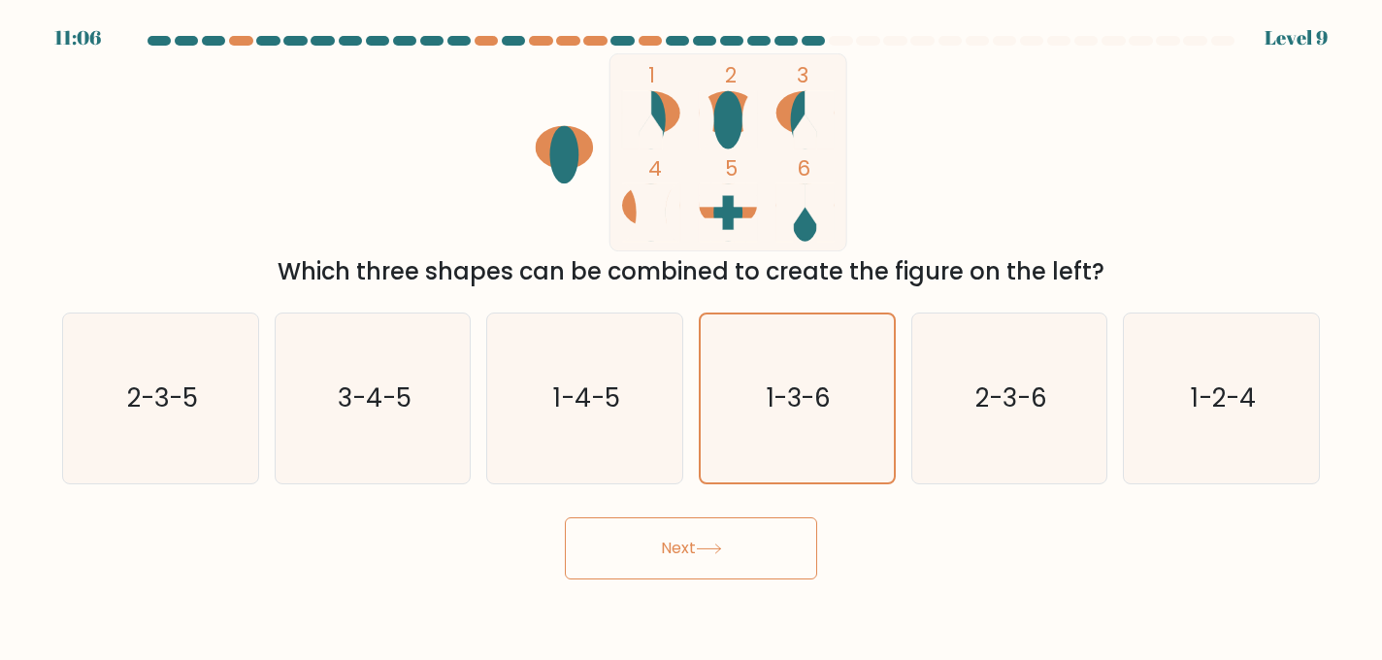
click at [728, 579] on button "Next" at bounding box center [691, 548] width 252 height 62
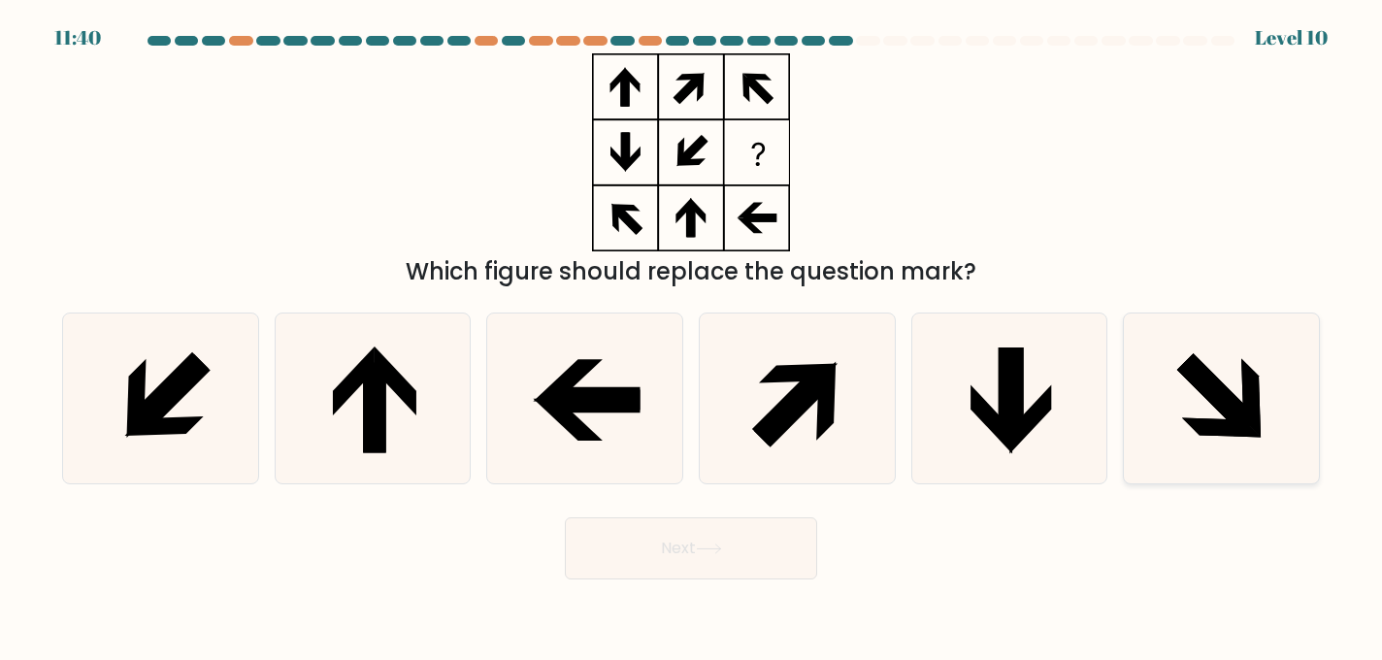
click at [1220, 416] on icon at bounding box center [1222, 399] width 170 height 170
click at [692, 335] on input "f." at bounding box center [691, 332] width 1 height 5
radio input "true"
click at [761, 563] on button "Next" at bounding box center [691, 548] width 252 height 62
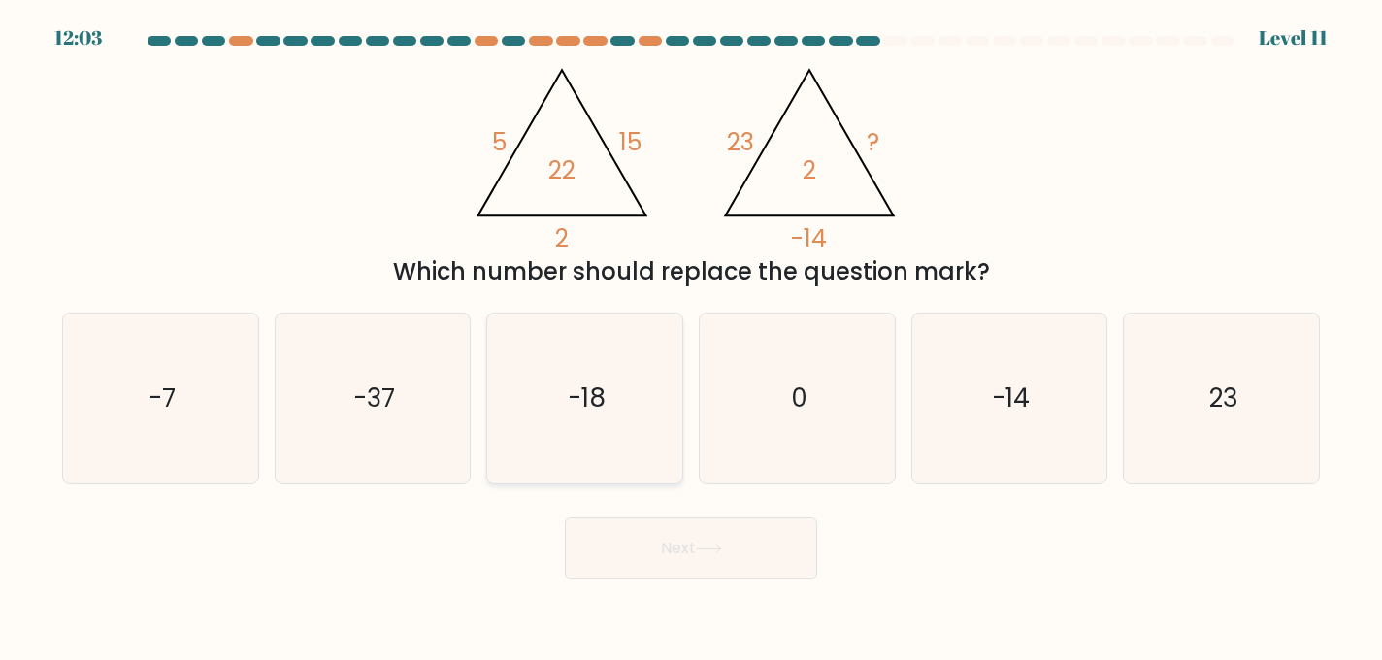
click at [617, 397] on icon "-18" at bounding box center [585, 399] width 170 height 170
click at [691, 335] on input "c. -18" at bounding box center [691, 332] width 1 height 5
radio input "true"
click at [709, 563] on button "Next" at bounding box center [691, 548] width 252 height 62
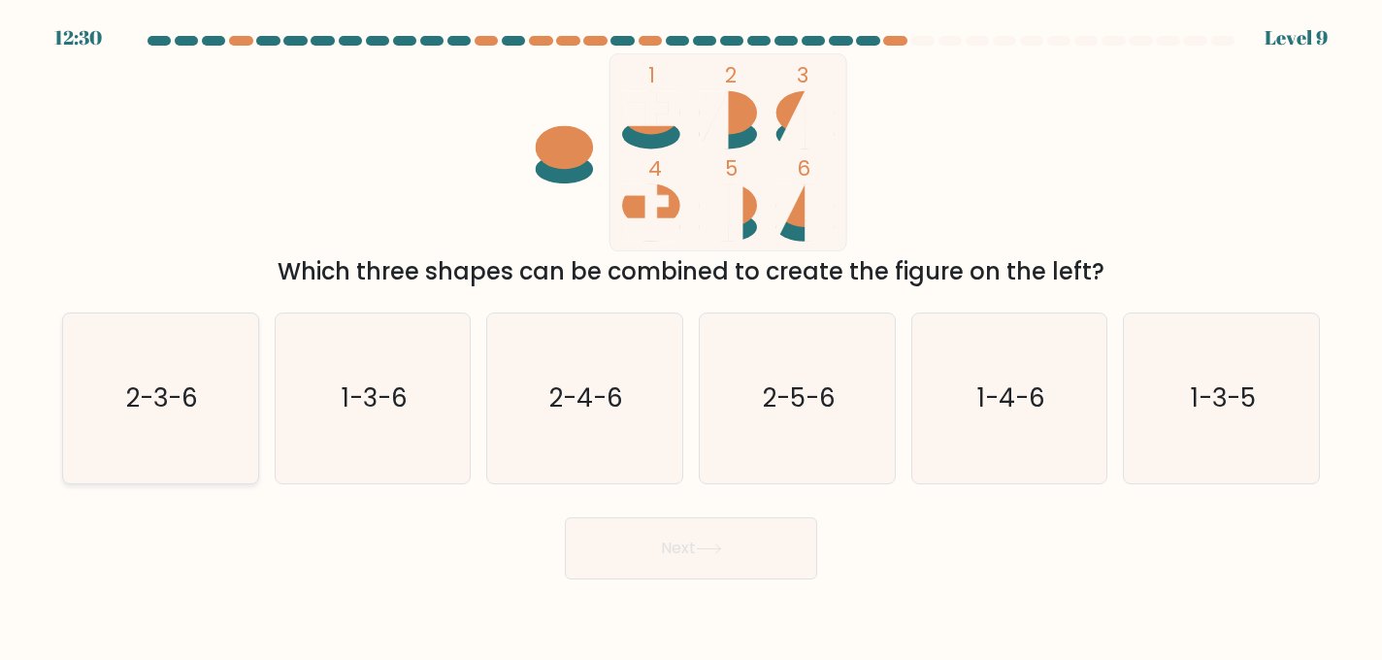
click at [117, 400] on icon "2-3-6" at bounding box center [161, 399] width 170 height 170
click at [691, 335] on input "a. 2-3-6" at bounding box center [691, 332] width 1 height 5
radio input "true"
click at [629, 541] on button "Next" at bounding box center [691, 548] width 252 height 62
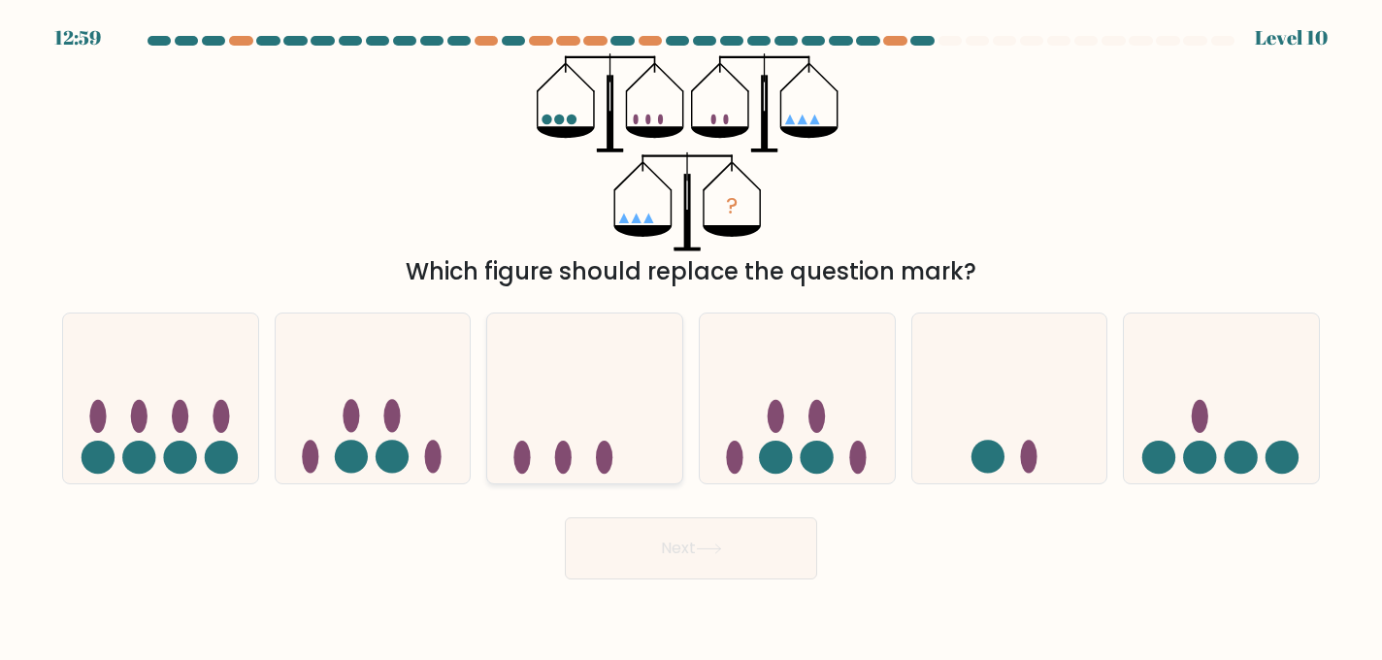
click at [628, 392] on icon at bounding box center [584, 397] width 195 height 161
click at [691, 335] on input "c." at bounding box center [691, 332] width 1 height 5
radio input "true"
click at [705, 565] on button "Next" at bounding box center [691, 548] width 252 height 62
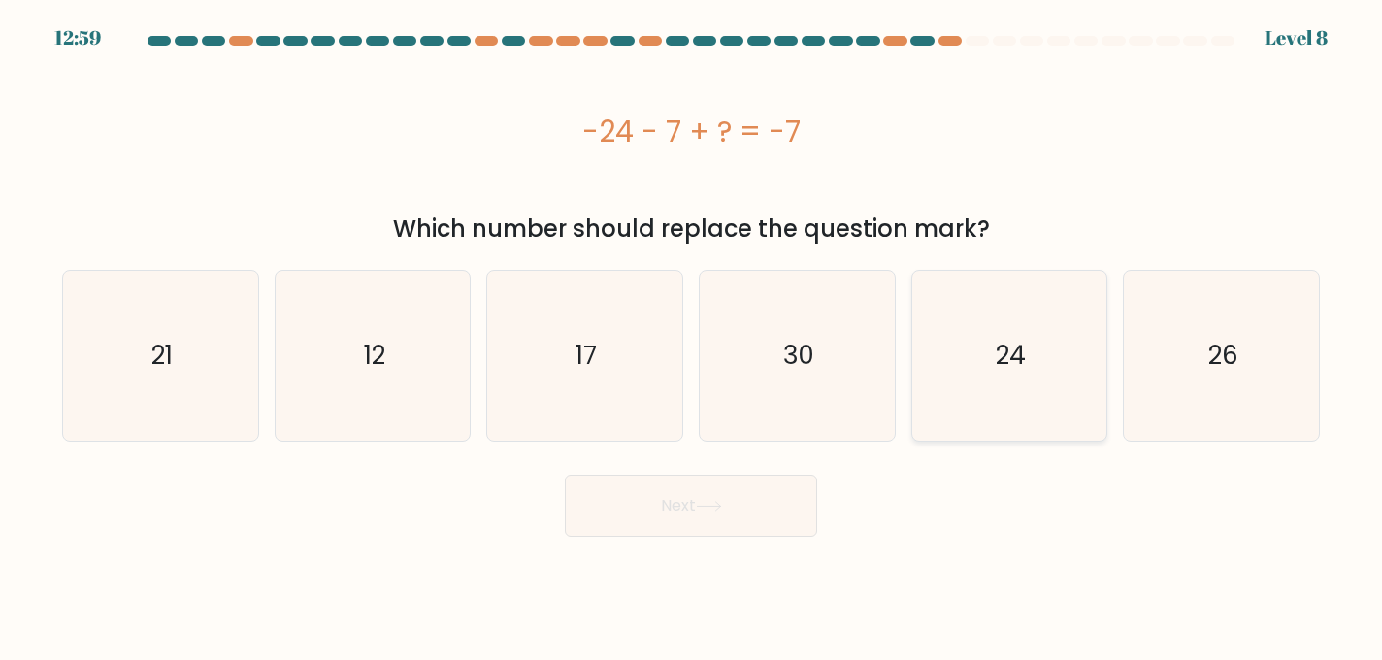
click at [1054, 416] on icon "24" at bounding box center [1010, 356] width 170 height 170
click at [692, 335] on input "e. 24" at bounding box center [691, 332] width 1 height 5
radio input "true"
click at [702, 533] on button "Next" at bounding box center [691, 506] width 252 height 62
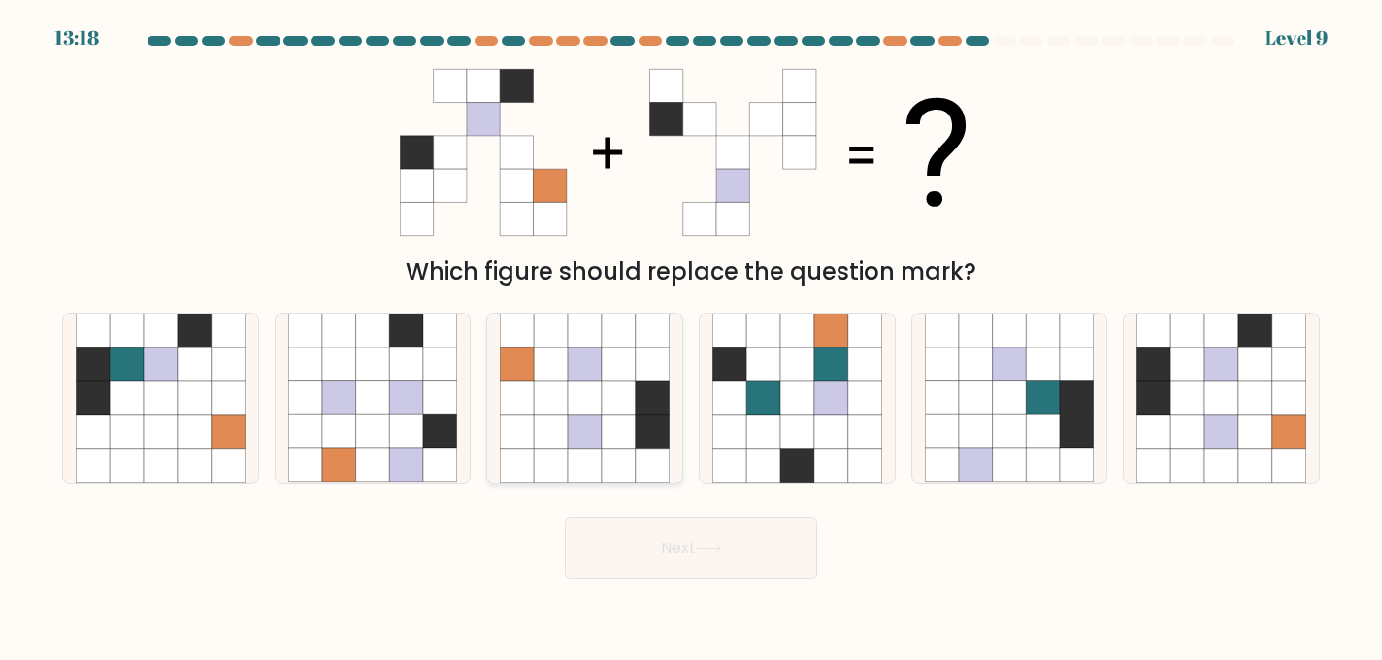
click at [667, 450] on icon at bounding box center [653, 467] width 34 height 34
click at [691, 335] on input "c." at bounding box center [691, 332] width 1 height 5
radio input "true"
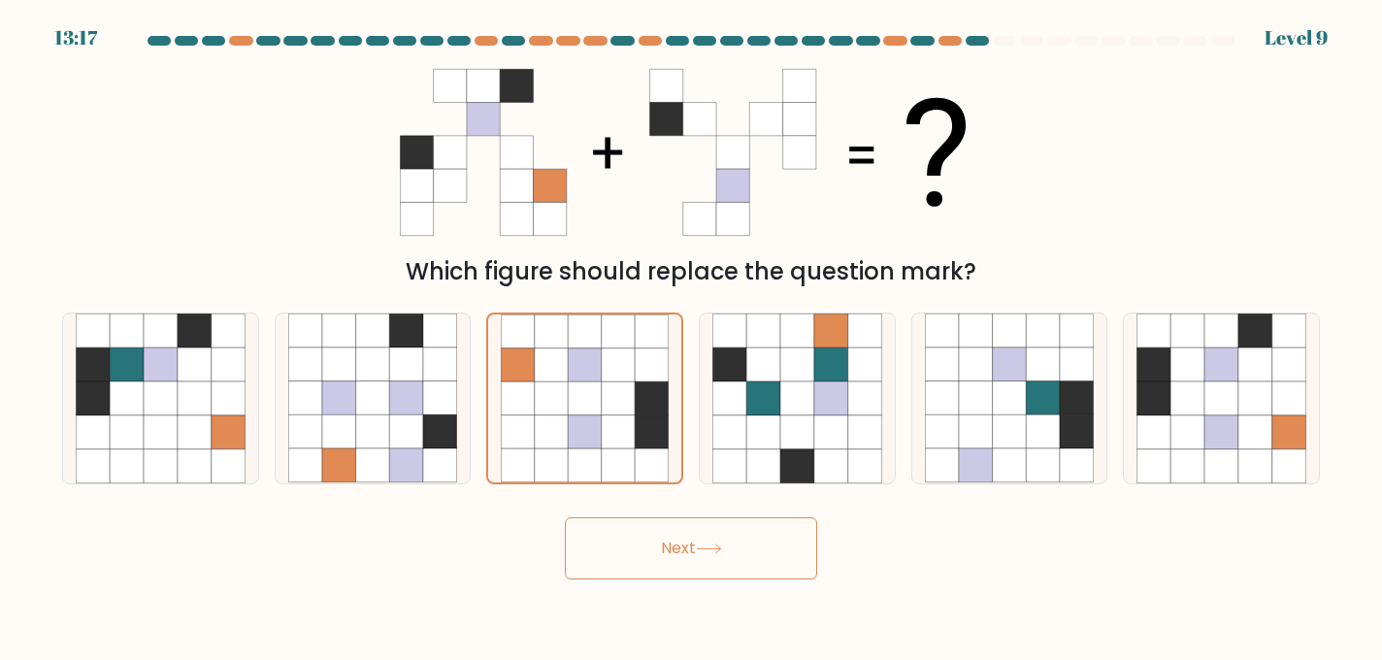
click at [677, 583] on body "13:17 Level 9" at bounding box center [691, 330] width 1382 height 660
click at [678, 554] on button "Next" at bounding box center [691, 548] width 252 height 62
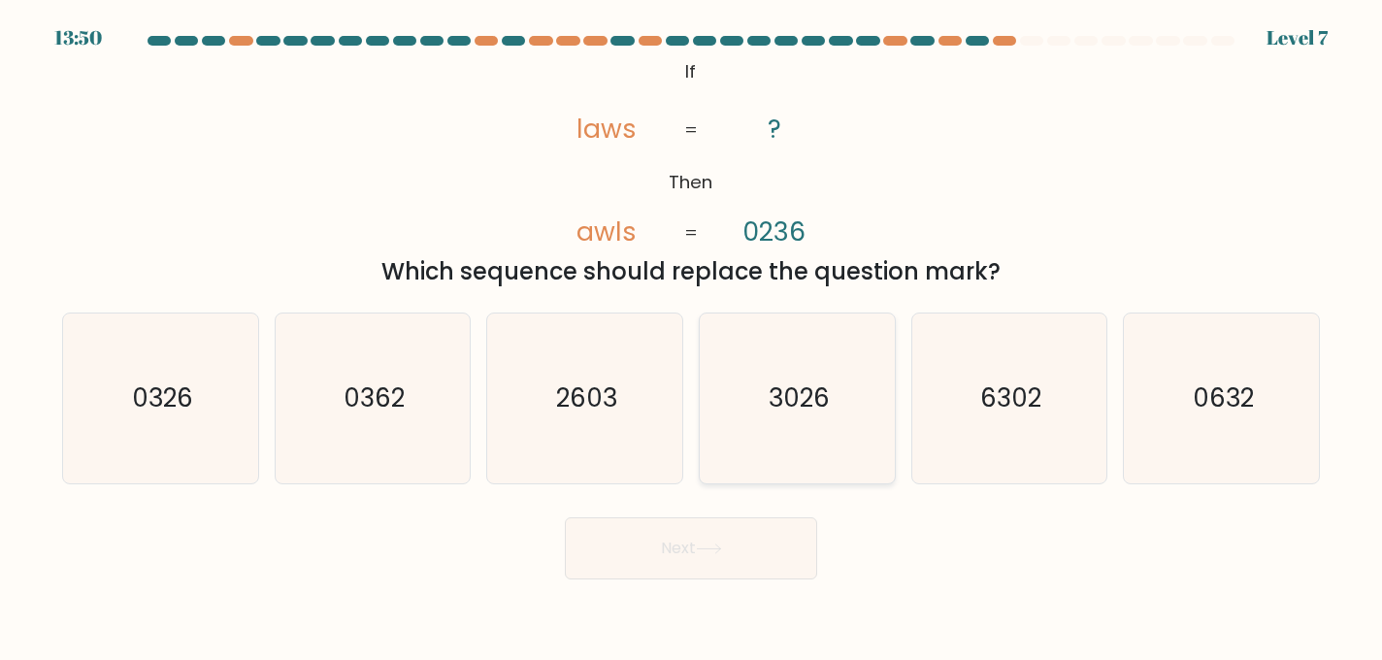
click at [830, 404] on icon "3026" at bounding box center [798, 399] width 170 height 170
click at [692, 335] on input "d. 3026" at bounding box center [691, 332] width 1 height 5
radio input "true"
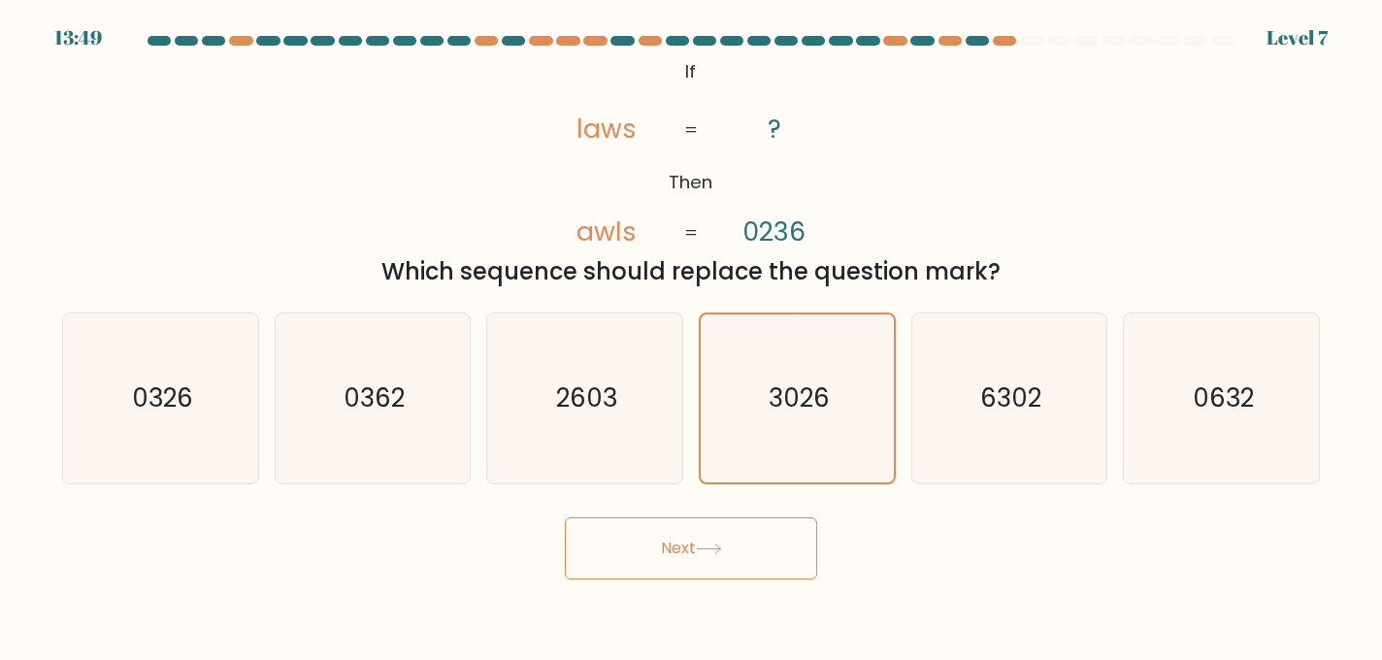
click at [749, 560] on button "Next" at bounding box center [691, 548] width 252 height 62
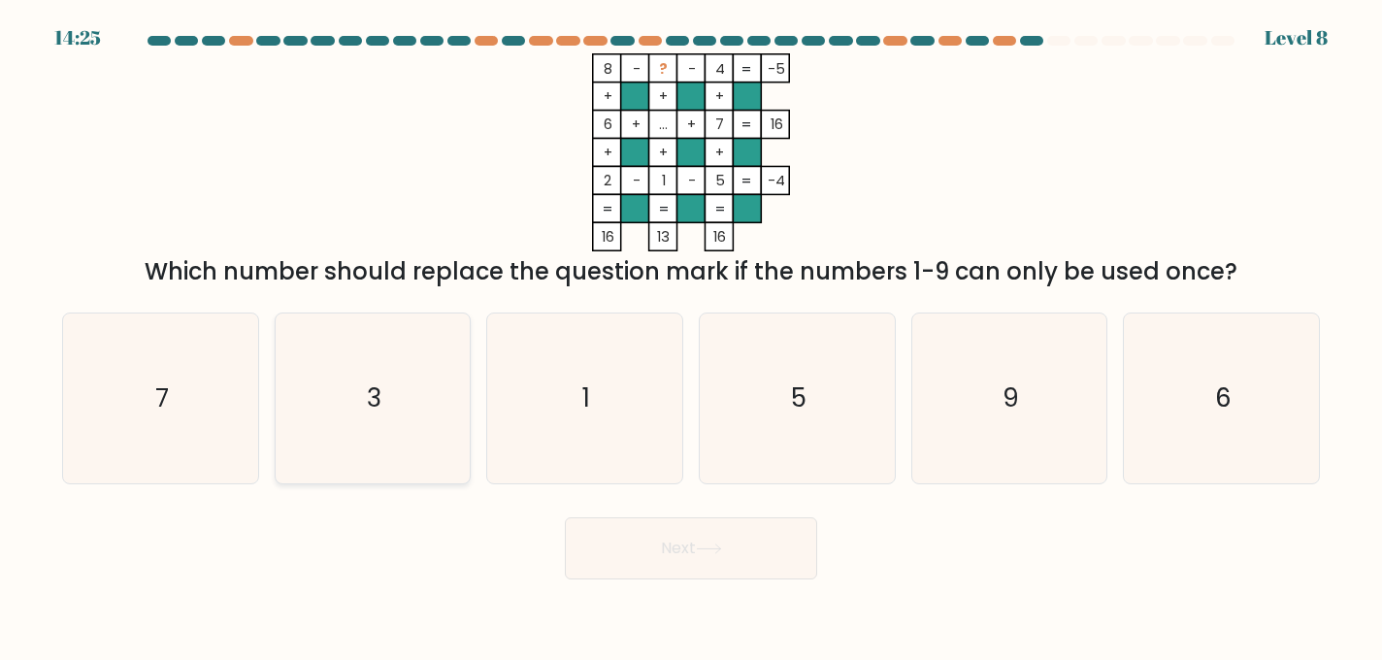
click at [403, 416] on icon "3" at bounding box center [373, 399] width 170 height 170
click at [691, 335] on input "b. 3" at bounding box center [691, 332] width 1 height 5
radio input "true"
click at [989, 443] on icon "9" at bounding box center [1010, 399] width 170 height 170
click at [692, 335] on input "e. 9" at bounding box center [691, 332] width 1 height 5
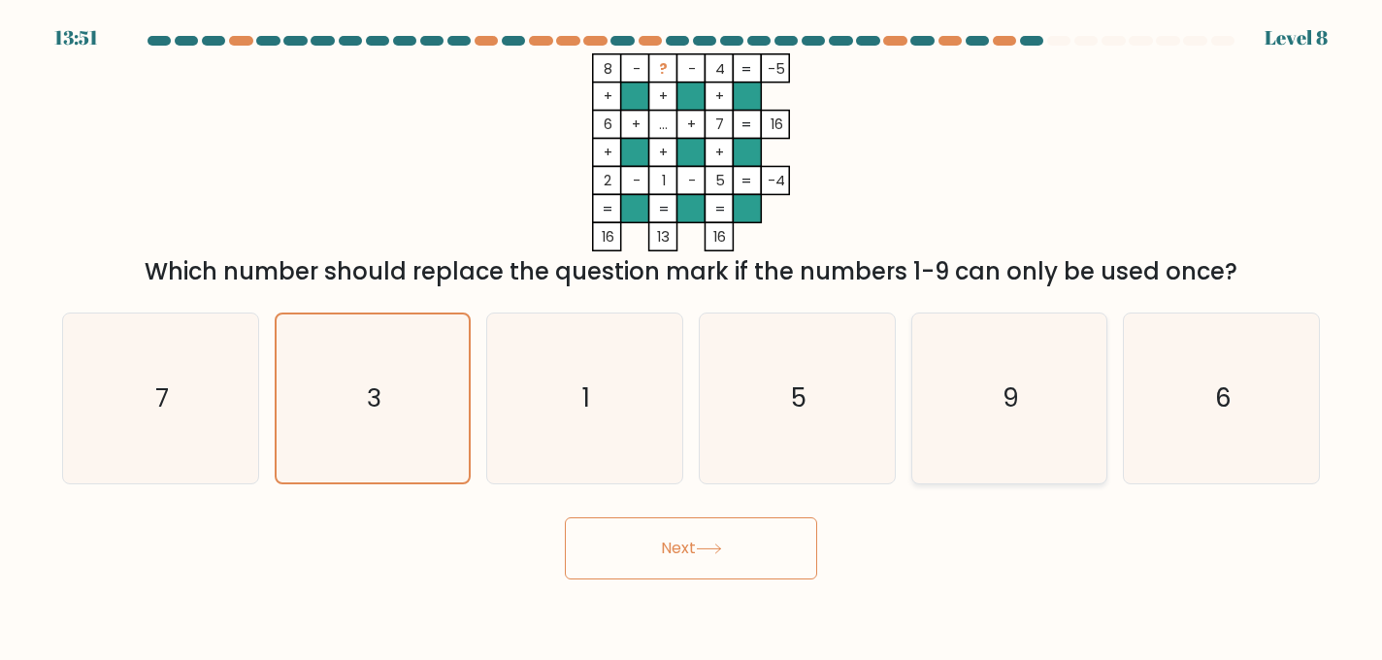
radio input "true"
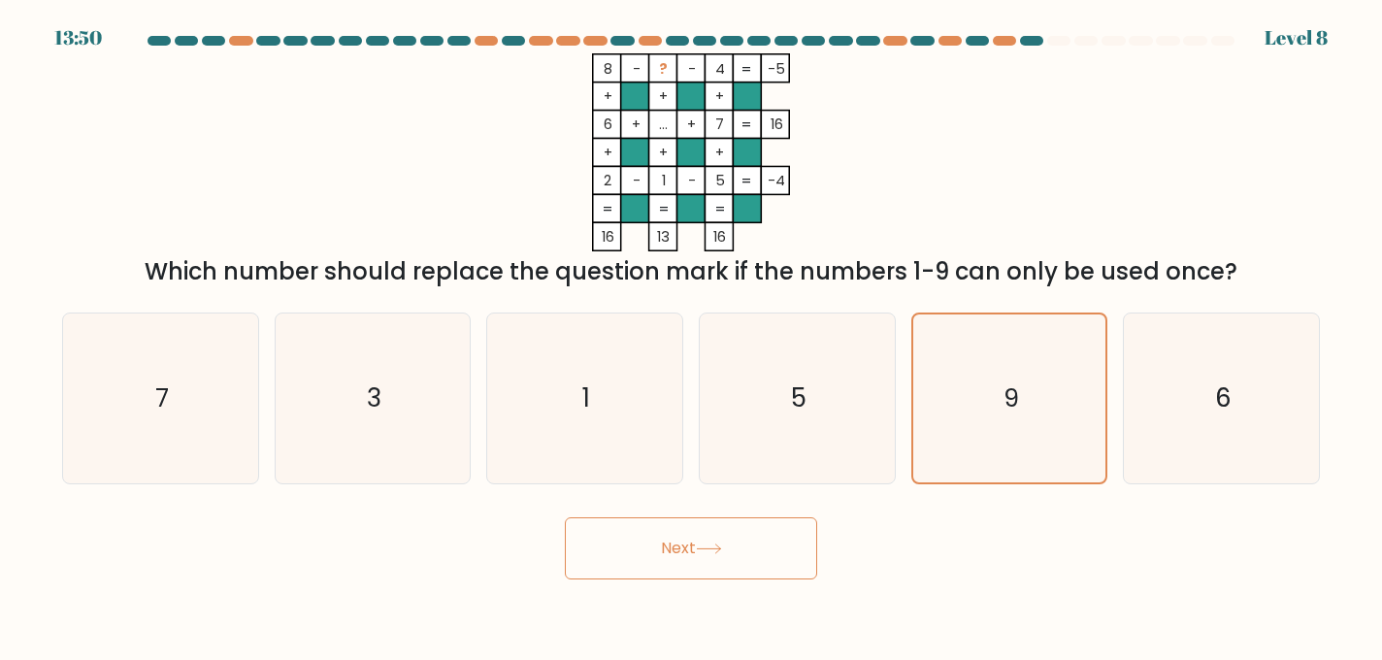
click at [668, 554] on button "Next" at bounding box center [691, 548] width 252 height 62
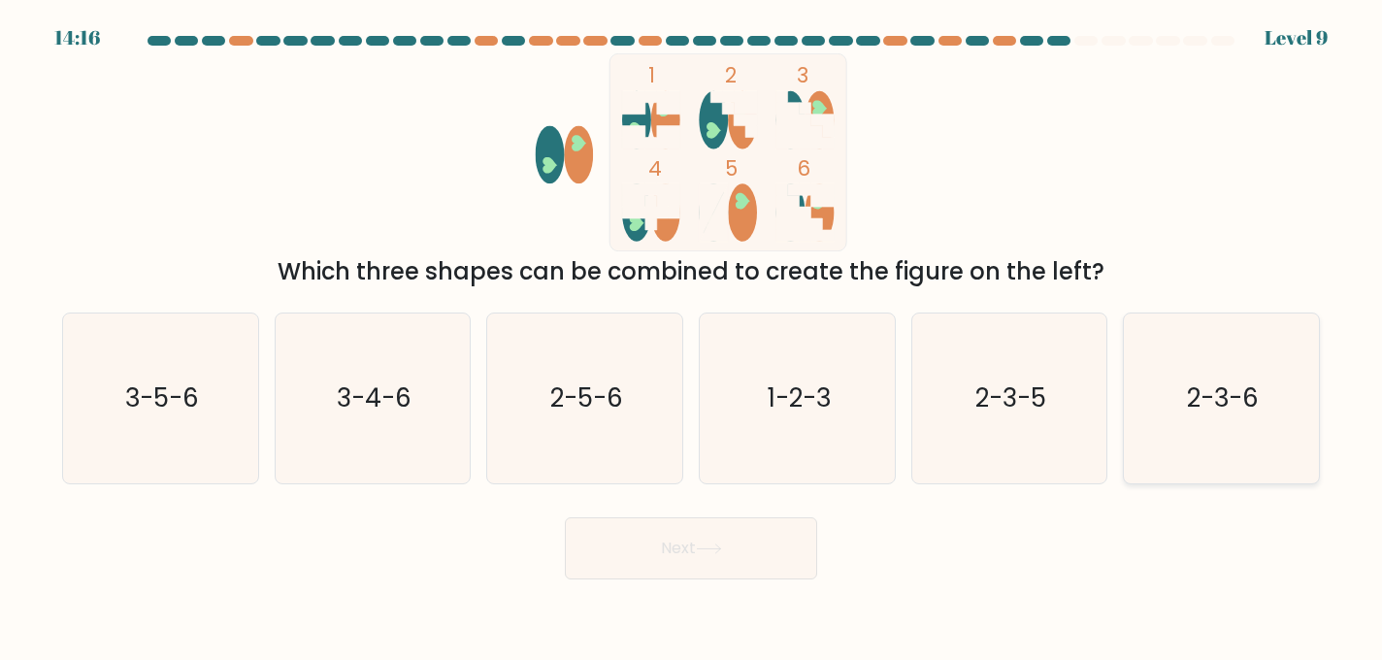
click at [1255, 464] on icon "2-3-6" at bounding box center [1222, 399] width 170 height 170
click at [692, 335] on input "f. 2-3-6" at bounding box center [691, 332] width 1 height 5
radio input "true"
click at [755, 545] on button "Next" at bounding box center [691, 548] width 252 height 62
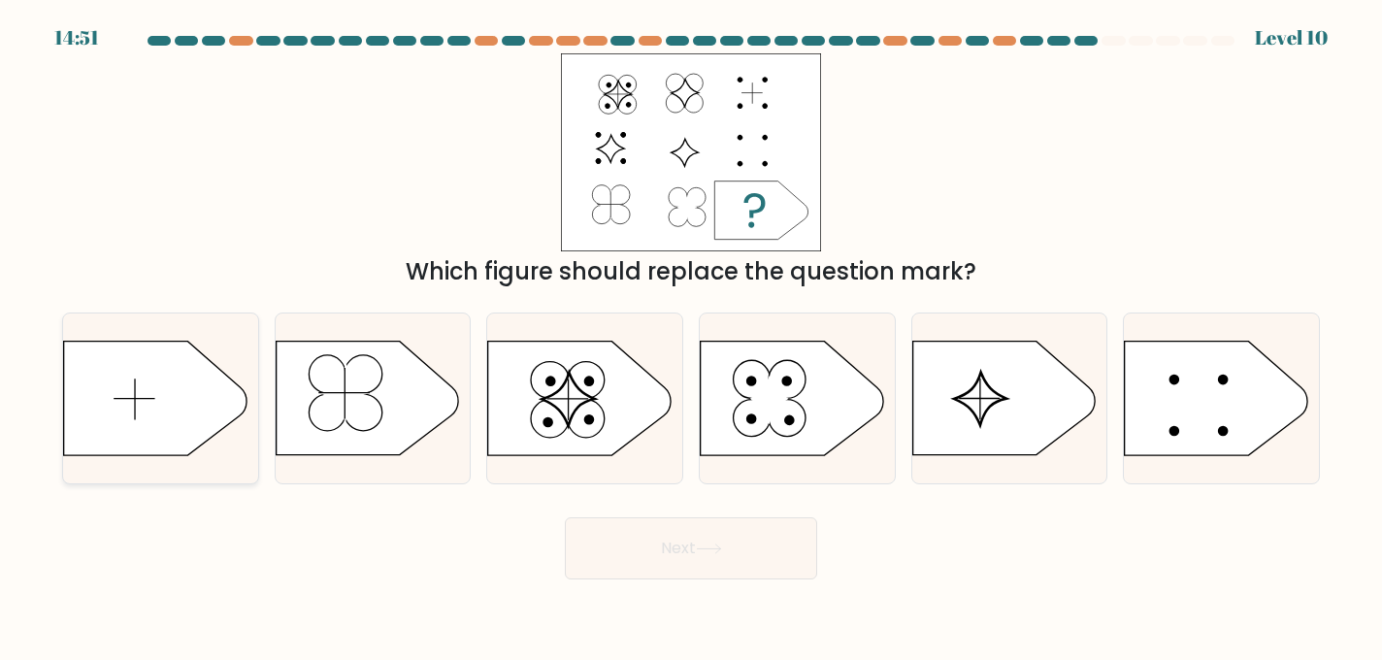
click at [128, 390] on icon at bounding box center [155, 399] width 183 height 114
click at [691, 335] on input "a." at bounding box center [691, 332] width 1 height 5
radio input "true"
click at [666, 558] on button "Next" at bounding box center [691, 548] width 252 height 62
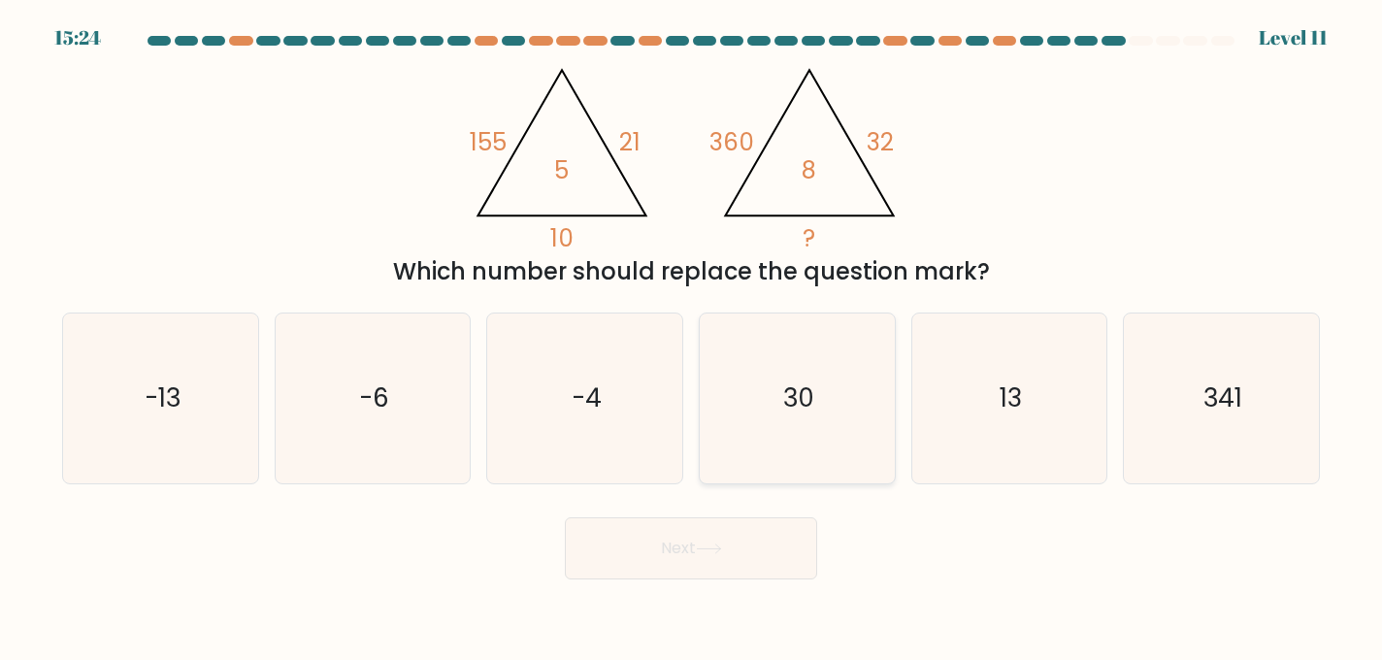
click at [822, 378] on icon "30" at bounding box center [798, 399] width 170 height 170
click at [692, 335] on input "d. 30" at bounding box center [691, 332] width 1 height 5
radio input "true"
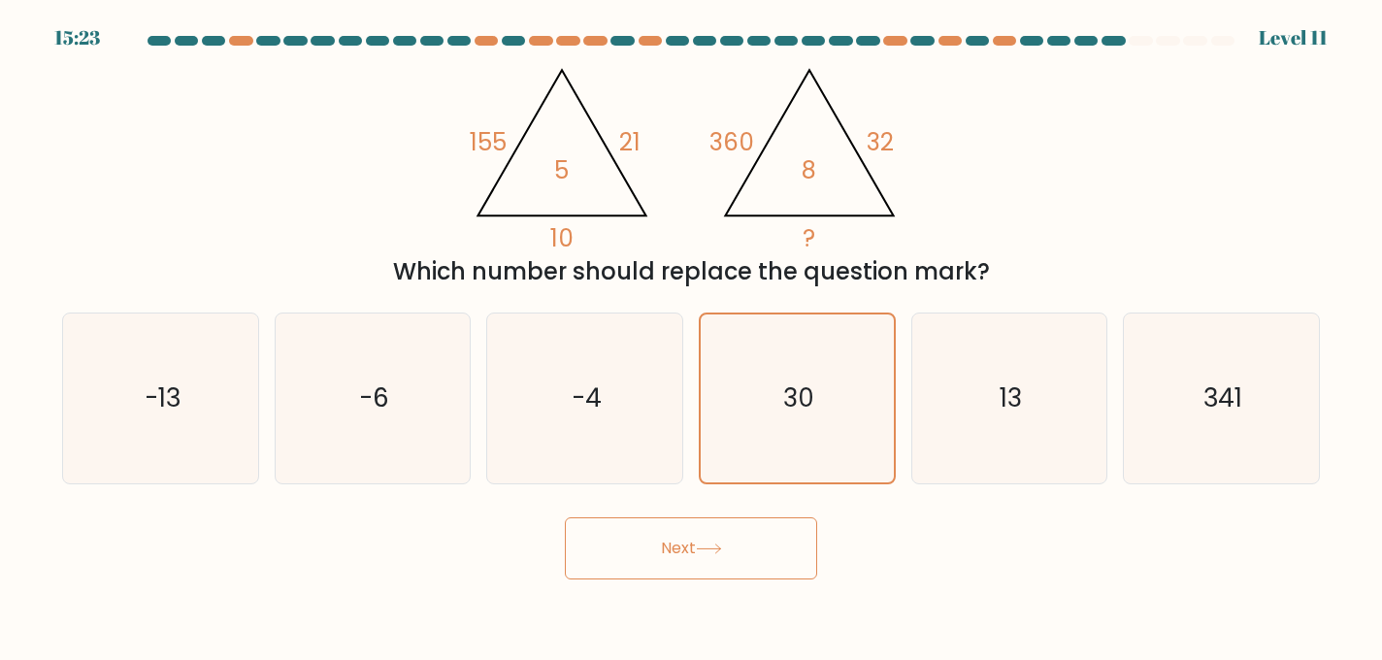
click at [699, 560] on button "Next" at bounding box center [691, 548] width 252 height 62
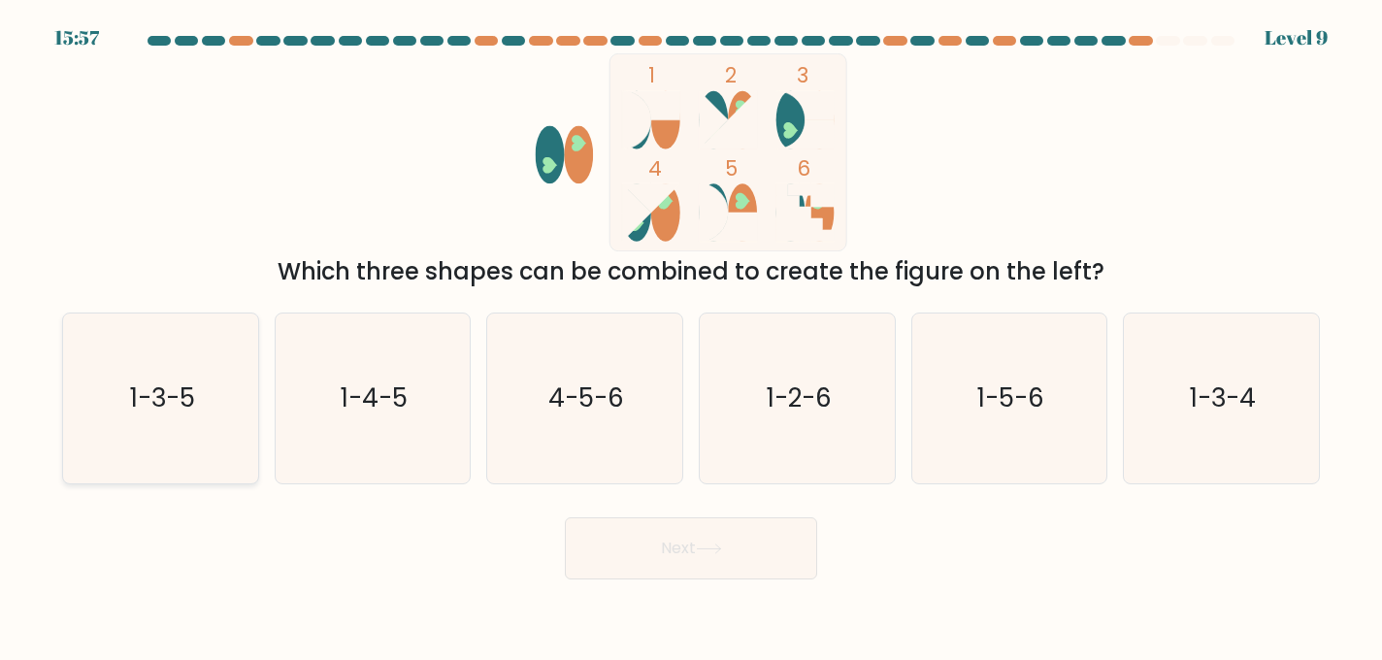
click at [121, 402] on icon "1-3-5" at bounding box center [161, 399] width 170 height 170
click at [691, 335] on input "a. 1-3-5" at bounding box center [691, 332] width 1 height 5
radio input "true"
click at [614, 544] on button "Next" at bounding box center [691, 548] width 252 height 62
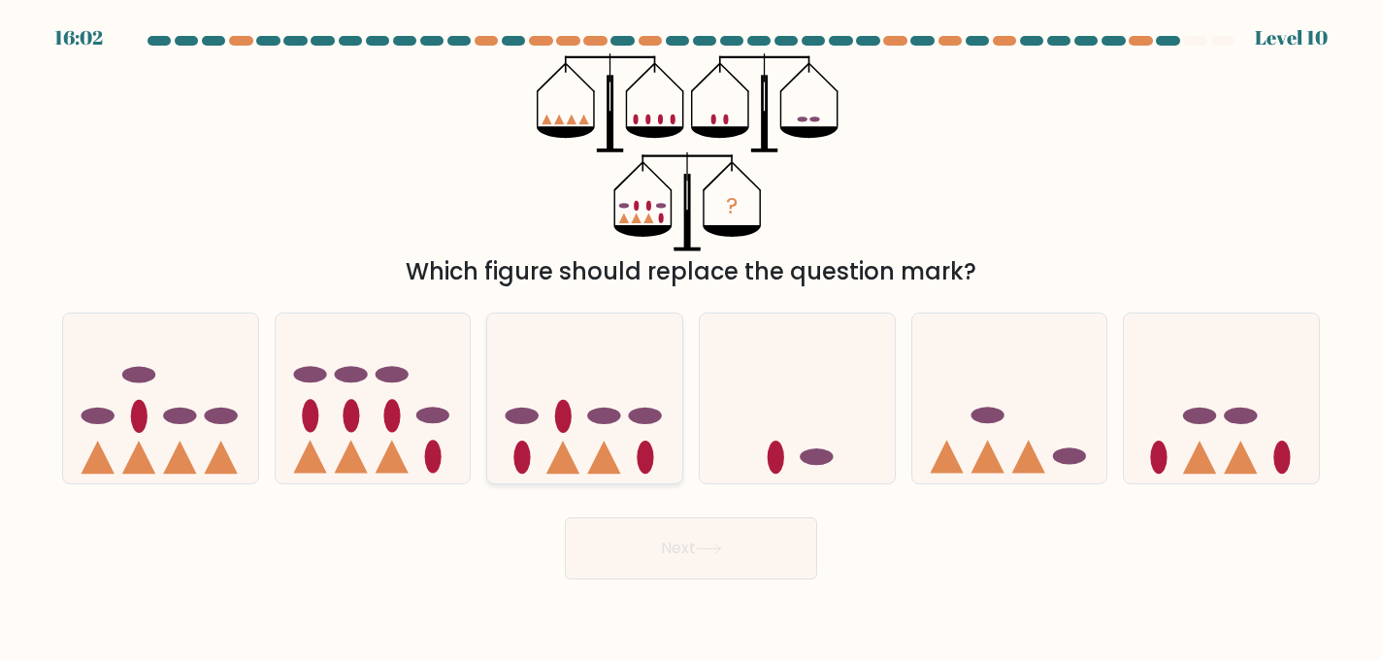
click at [578, 441] on icon at bounding box center [584, 397] width 195 height 161
click at [691, 335] on input "c." at bounding box center [691, 332] width 1 height 5
radio input "true"
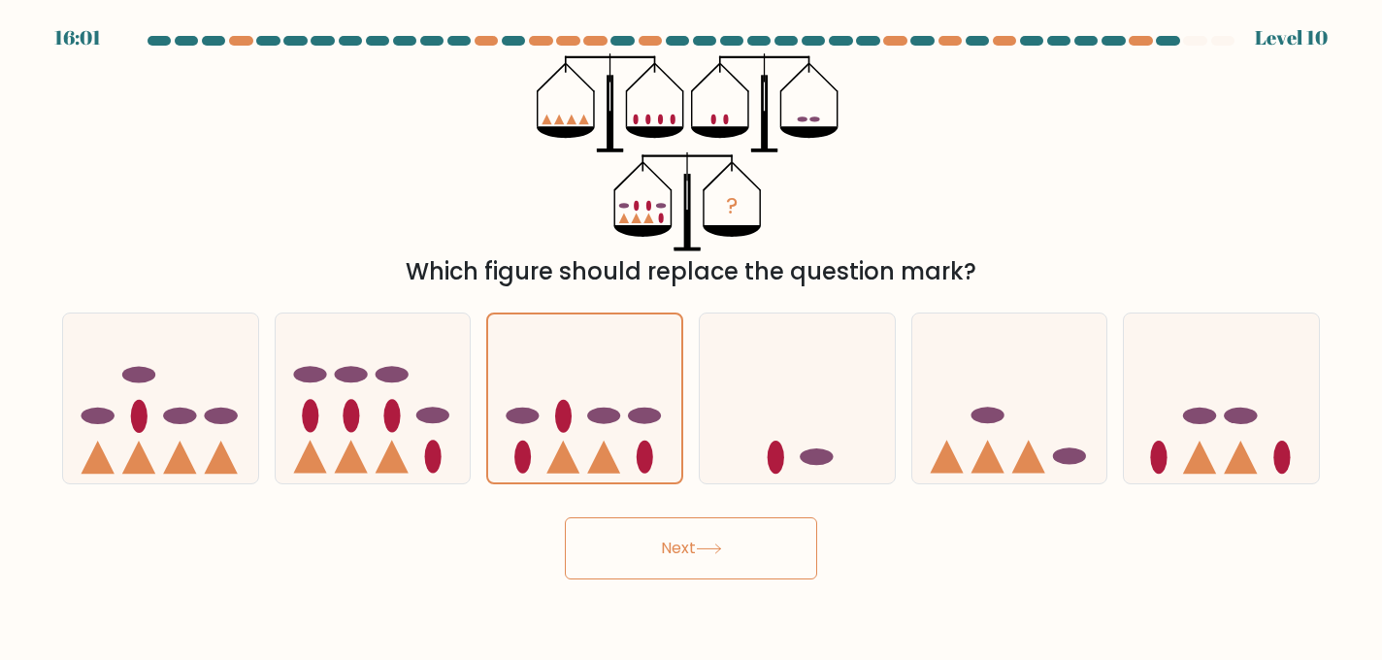
click at [651, 551] on button "Next" at bounding box center [691, 548] width 252 height 62
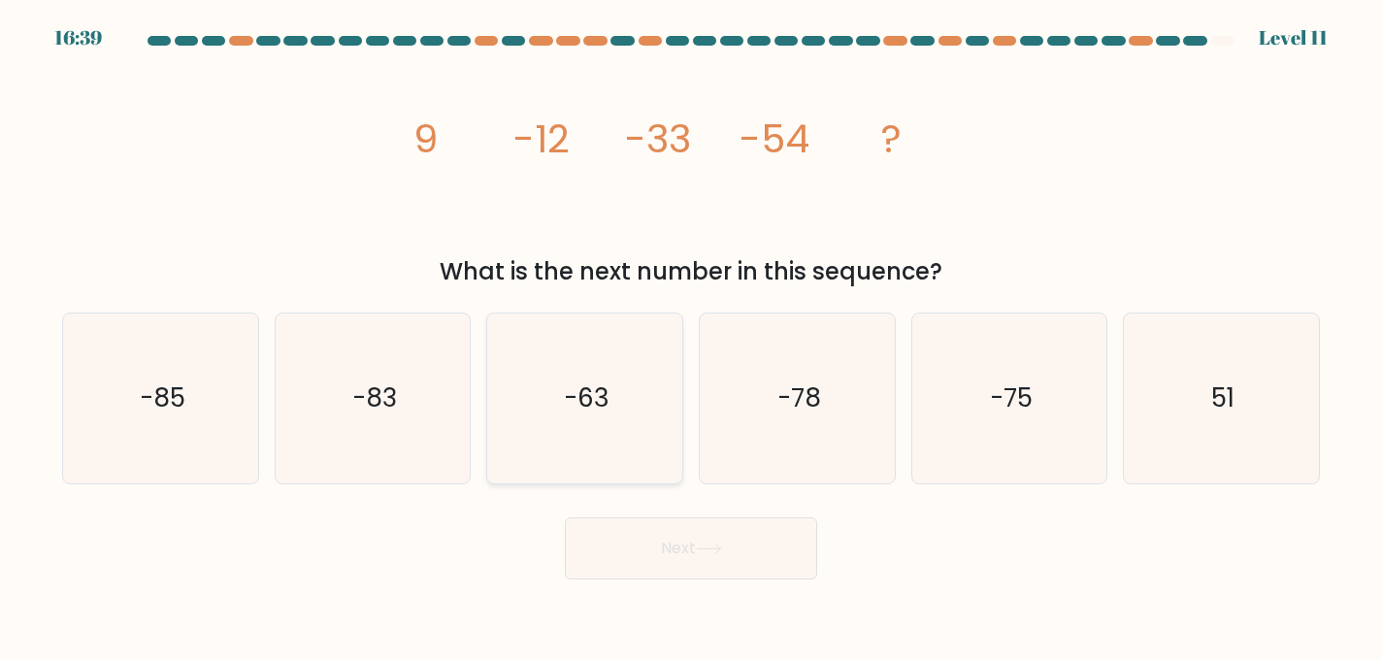
click at [563, 413] on icon "-63" at bounding box center [585, 399] width 170 height 170
click at [691, 335] on input "c. -63" at bounding box center [691, 332] width 1 height 5
radio input "true"
click at [714, 561] on button "Next" at bounding box center [691, 548] width 252 height 62
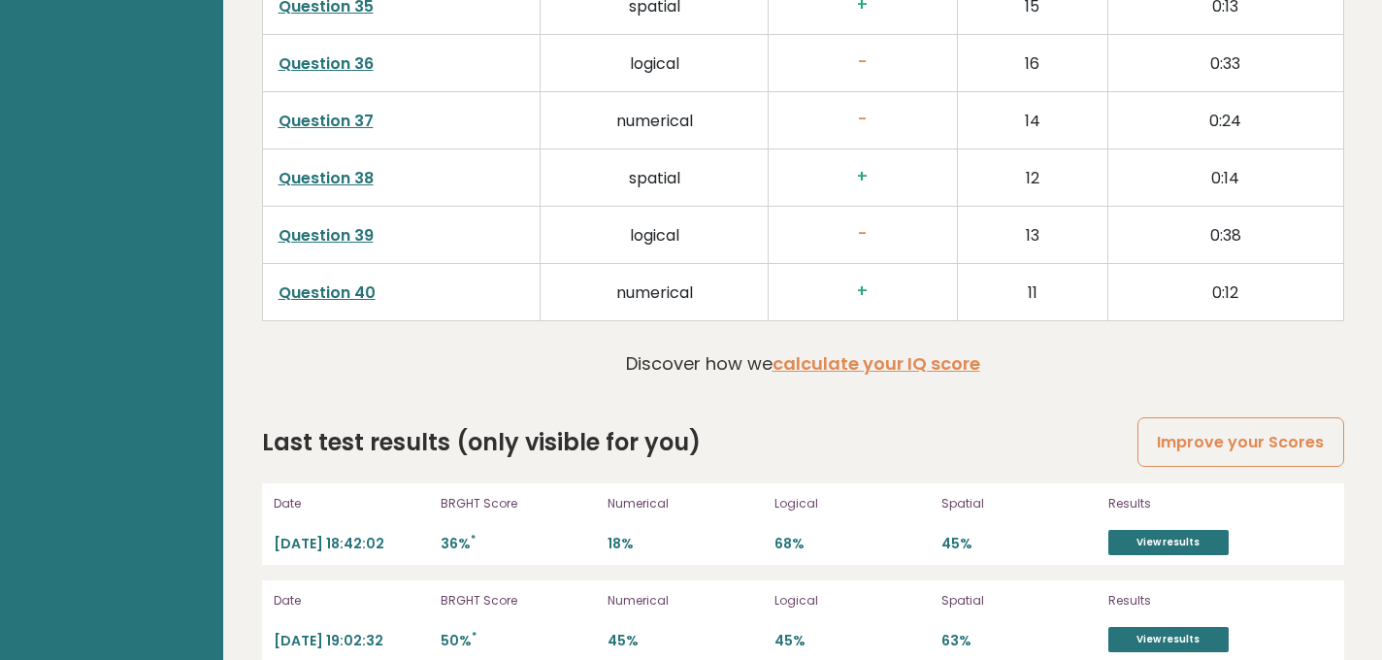
scroll to position [5157, 0]
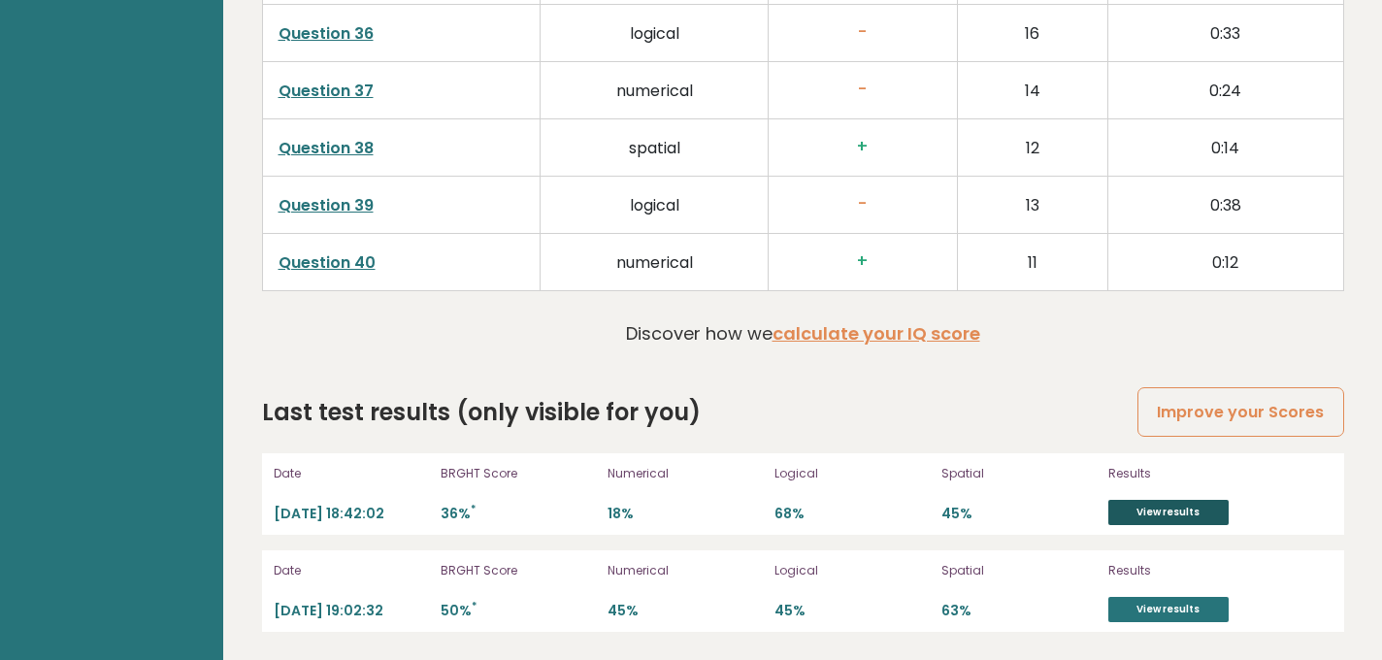
click at [1191, 521] on link "View results" at bounding box center [1169, 512] width 120 height 25
click at [1174, 612] on link "View results" at bounding box center [1169, 609] width 120 height 25
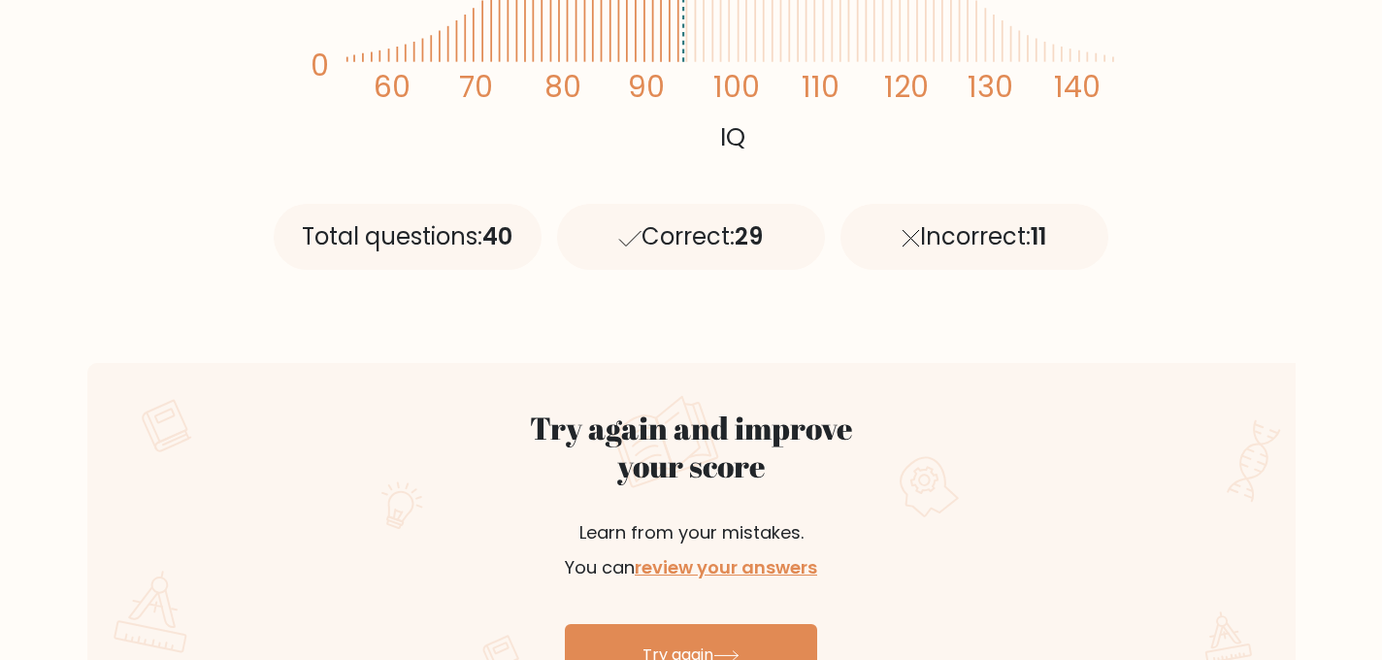
scroll to position [744, 0]
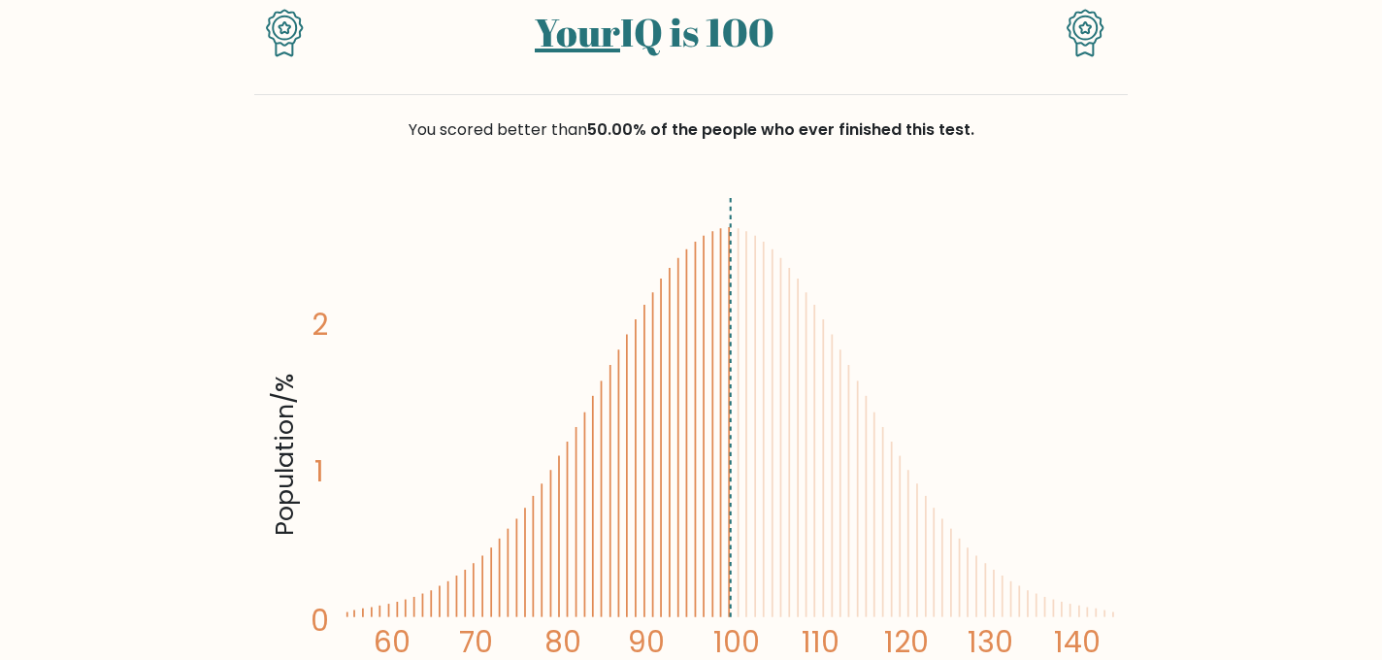
scroll to position [201, 0]
